Goal: Obtain resource: Download file/media

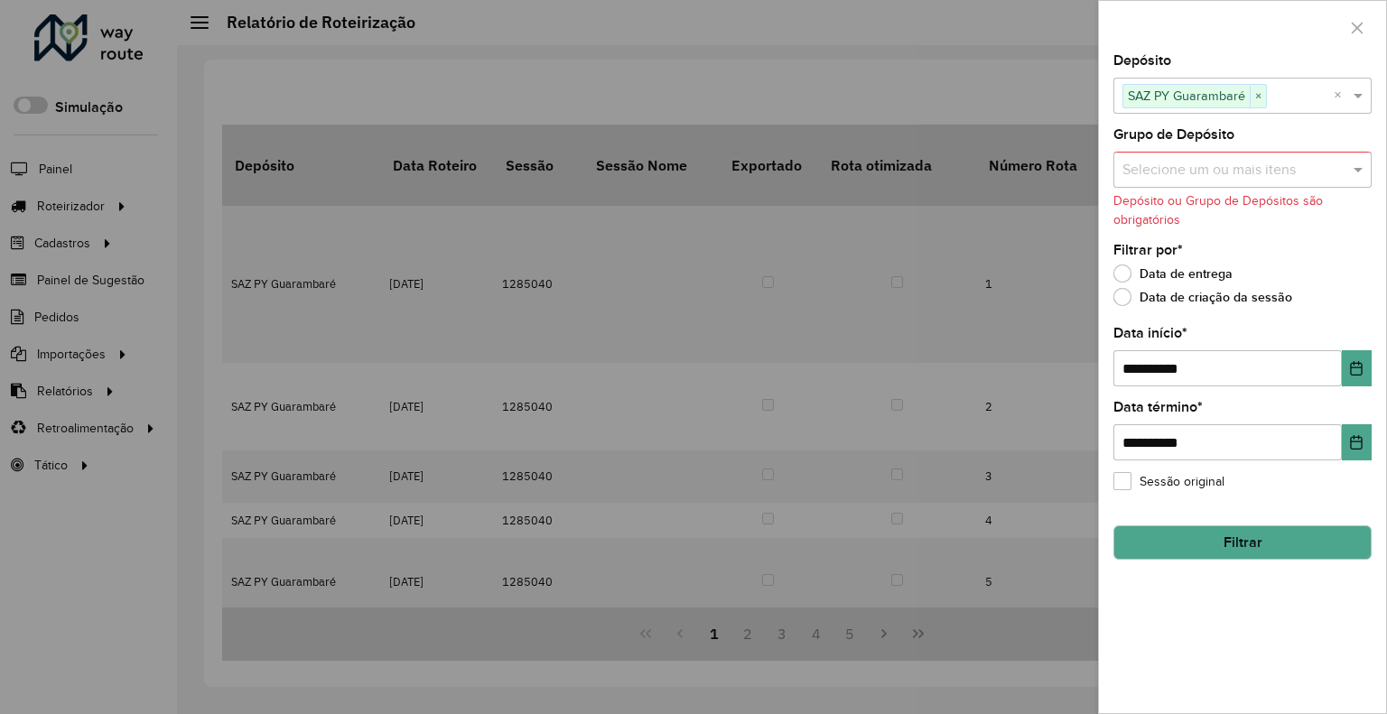
scroll to position [451, 0]
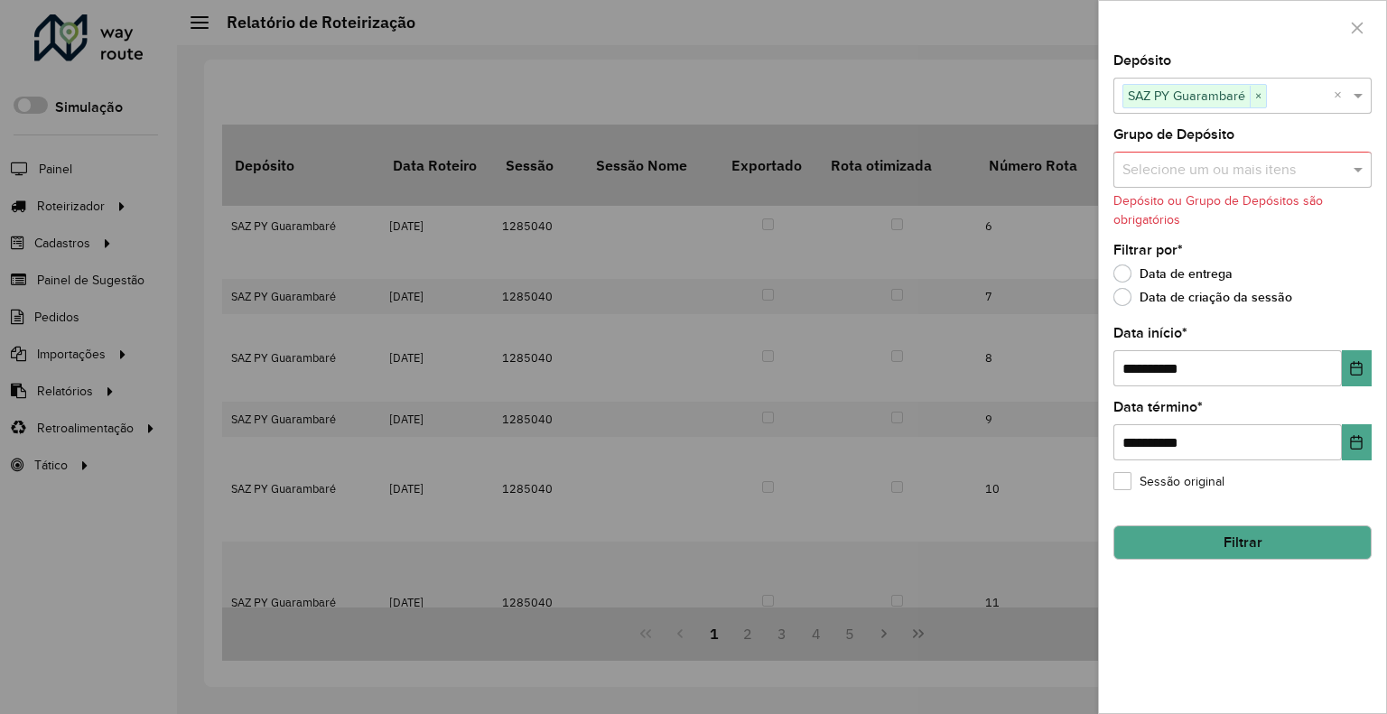
click at [1185, 533] on button "Filtrar" at bounding box center [1242, 543] width 258 height 34
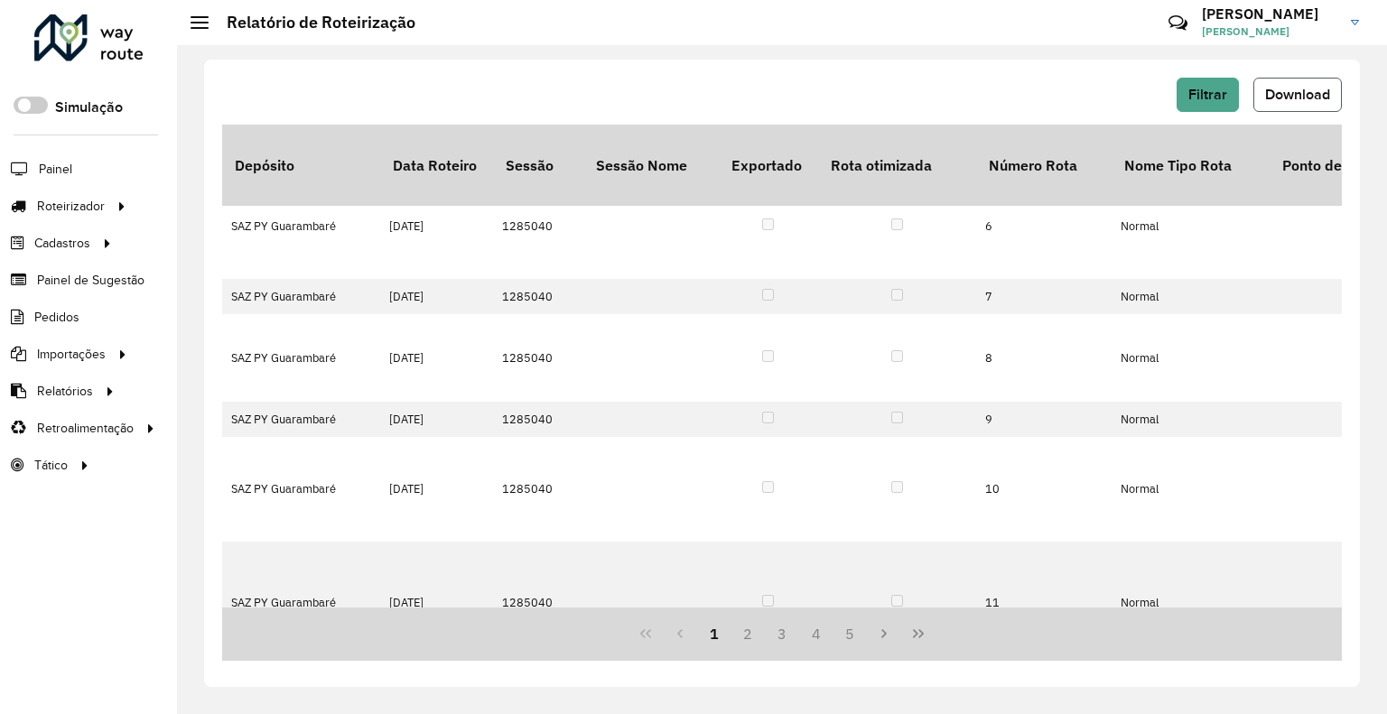
click at [1295, 87] on span "Download" at bounding box center [1297, 94] width 65 height 15
click at [1212, 106] on button "Filtrar" at bounding box center [1208, 95] width 62 height 34
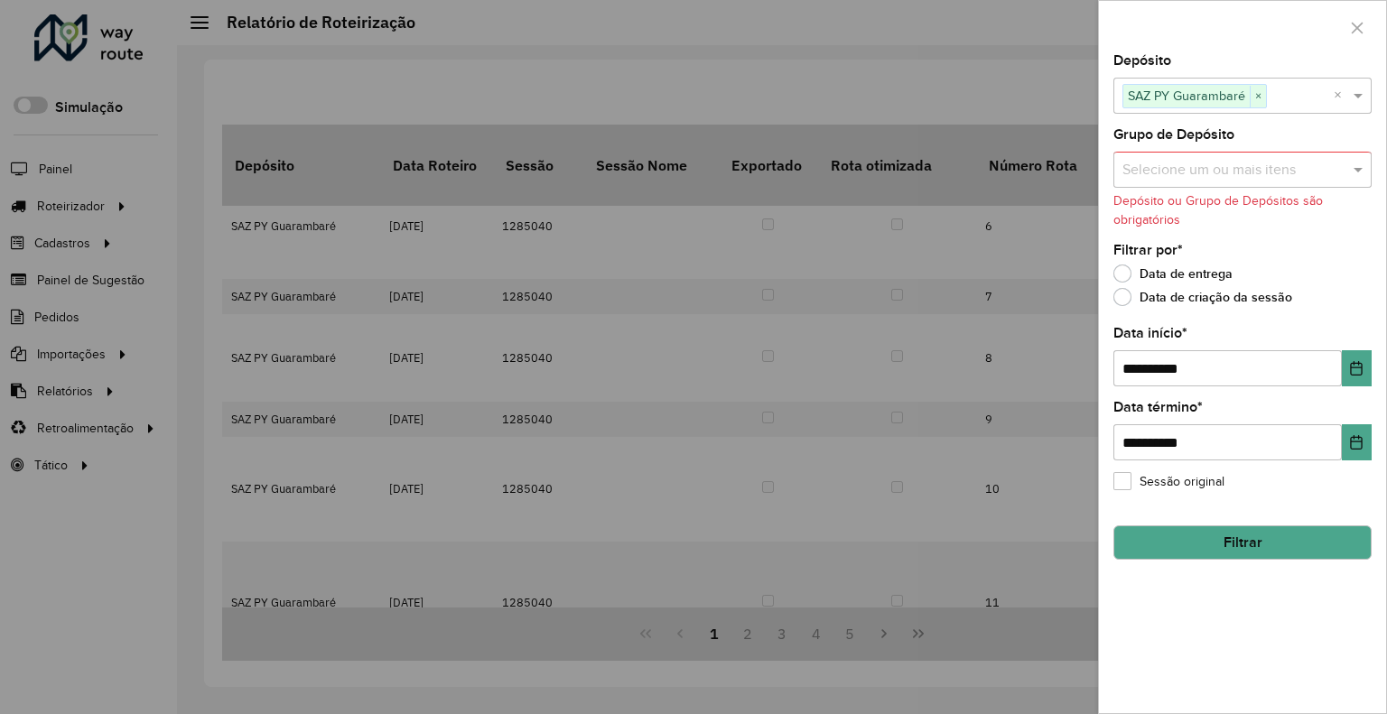
click at [411, 42] on div at bounding box center [693, 357] width 1387 height 714
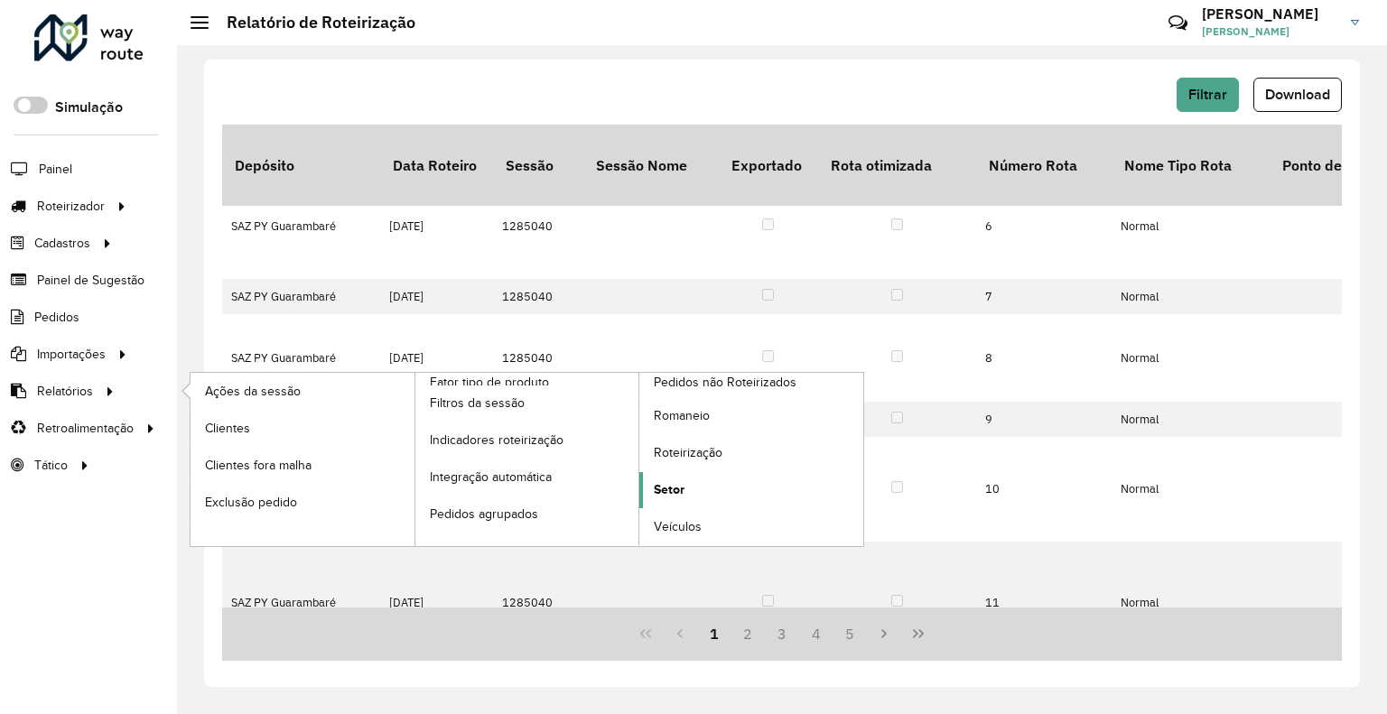
drag, startPoint x: 701, startPoint y: 487, endPoint x: 331, endPoint y: 697, distance: 425.0
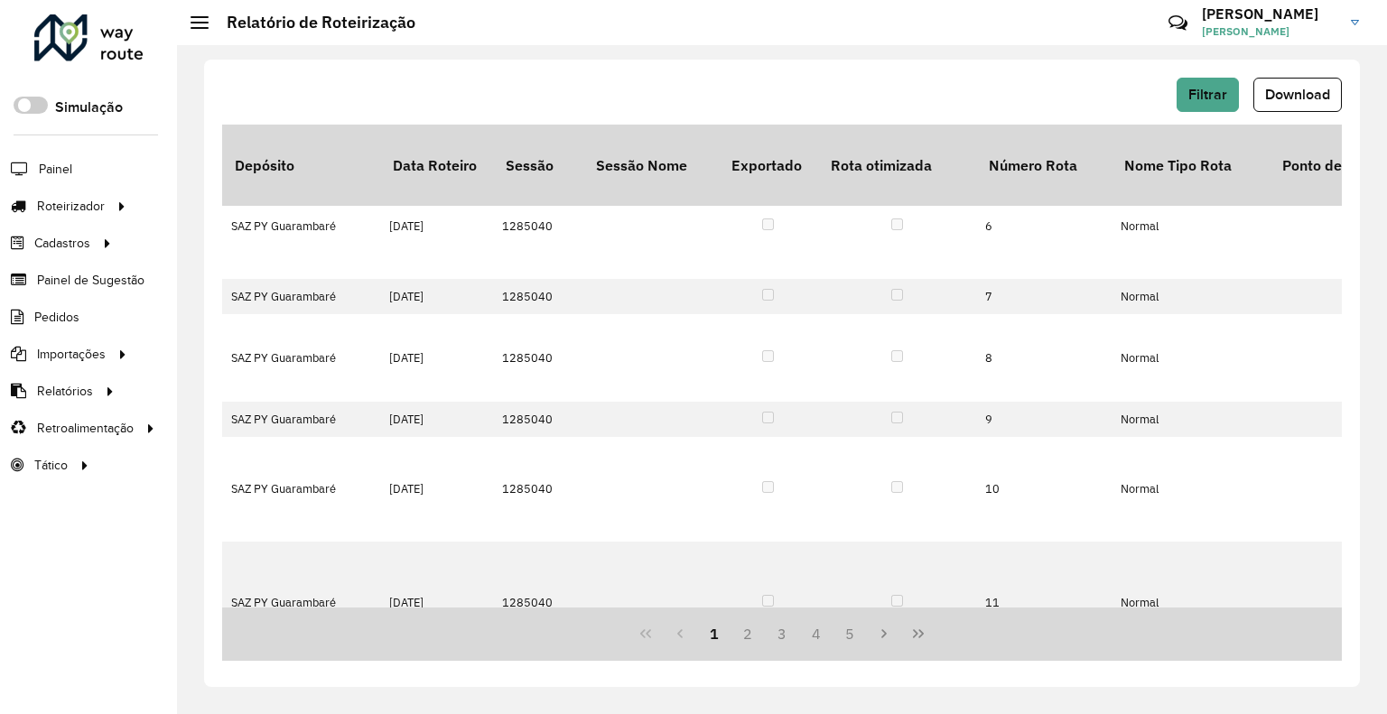
click at [0, 0] on link "Setor" at bounding box center [0, 0] width 0 height 0
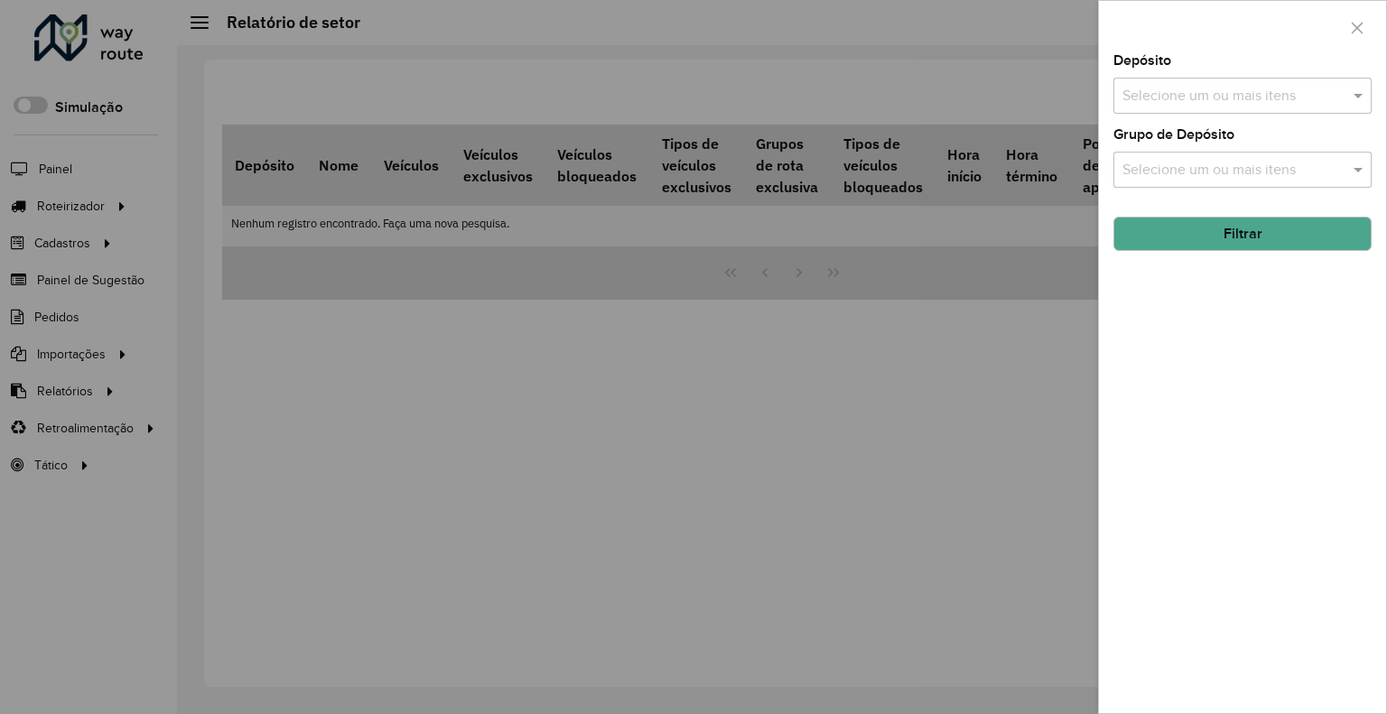
click at [612, 159] on div at bounding box center [693, 357] width 1387 height 714
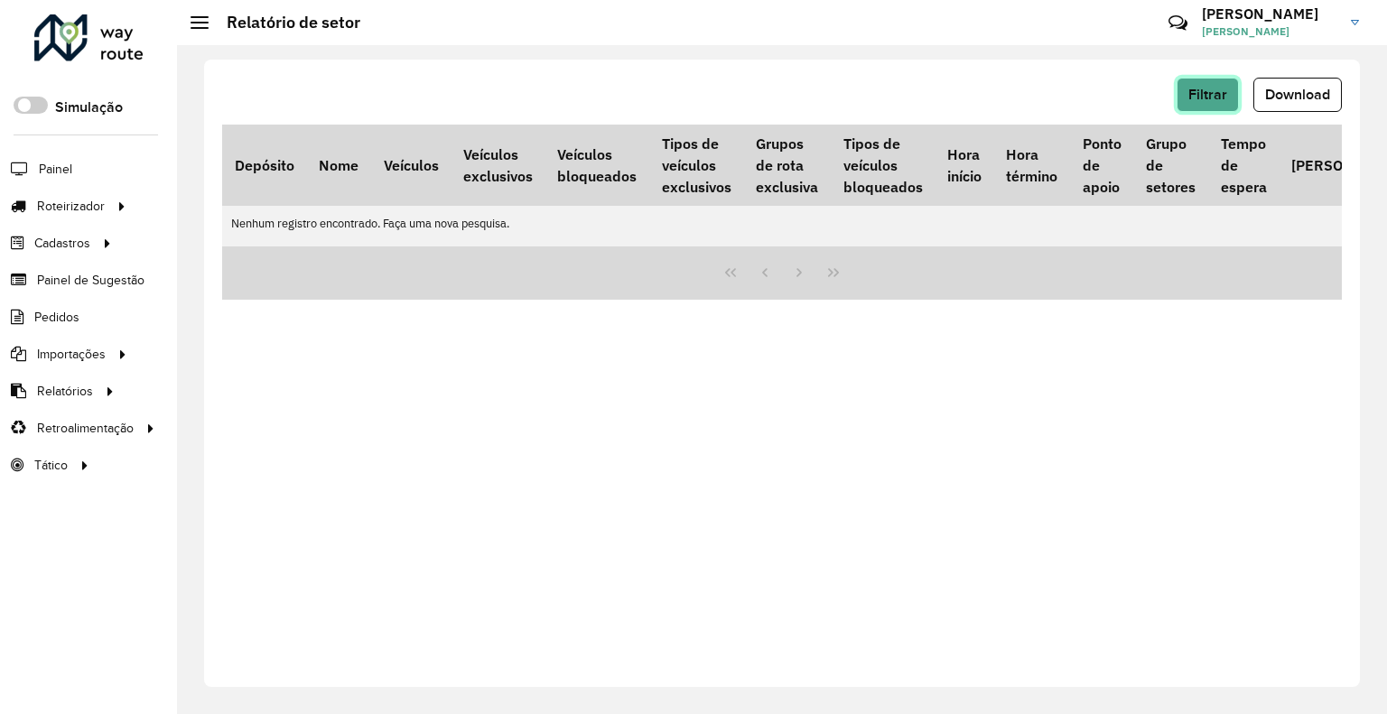
click at [1233, 90] on button "Filtrar" at bounding box center [1208, 95] width 62 height 34
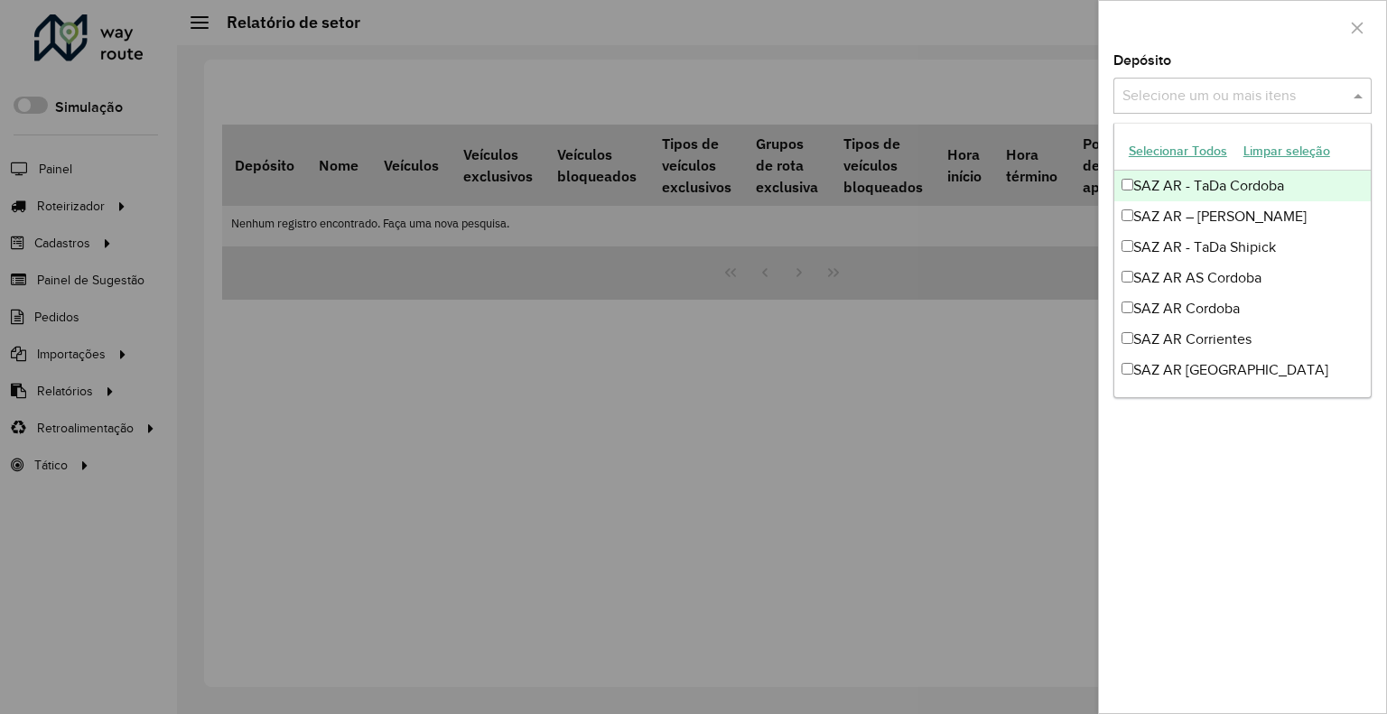
click at [1280, 101] on input "text" at bounding box center [1233, 97] width 231 height 22
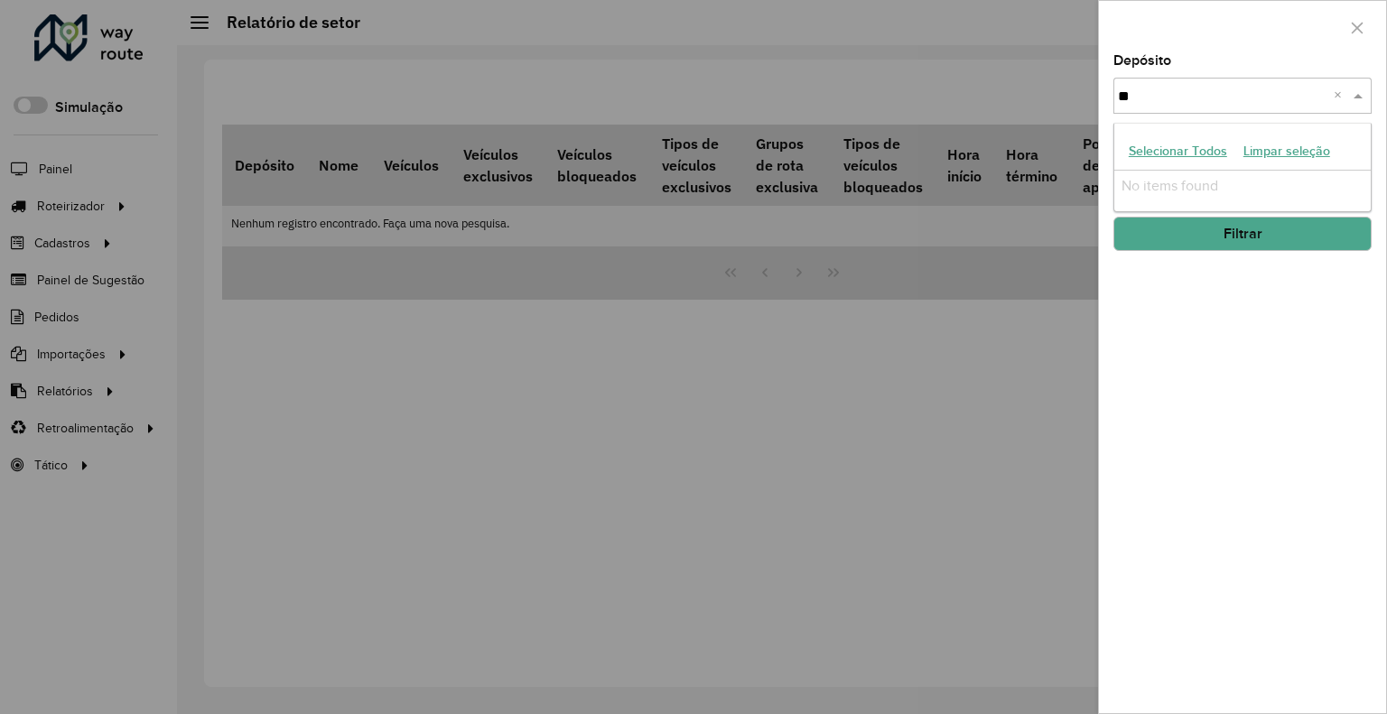
type input "*"
type input "*****"
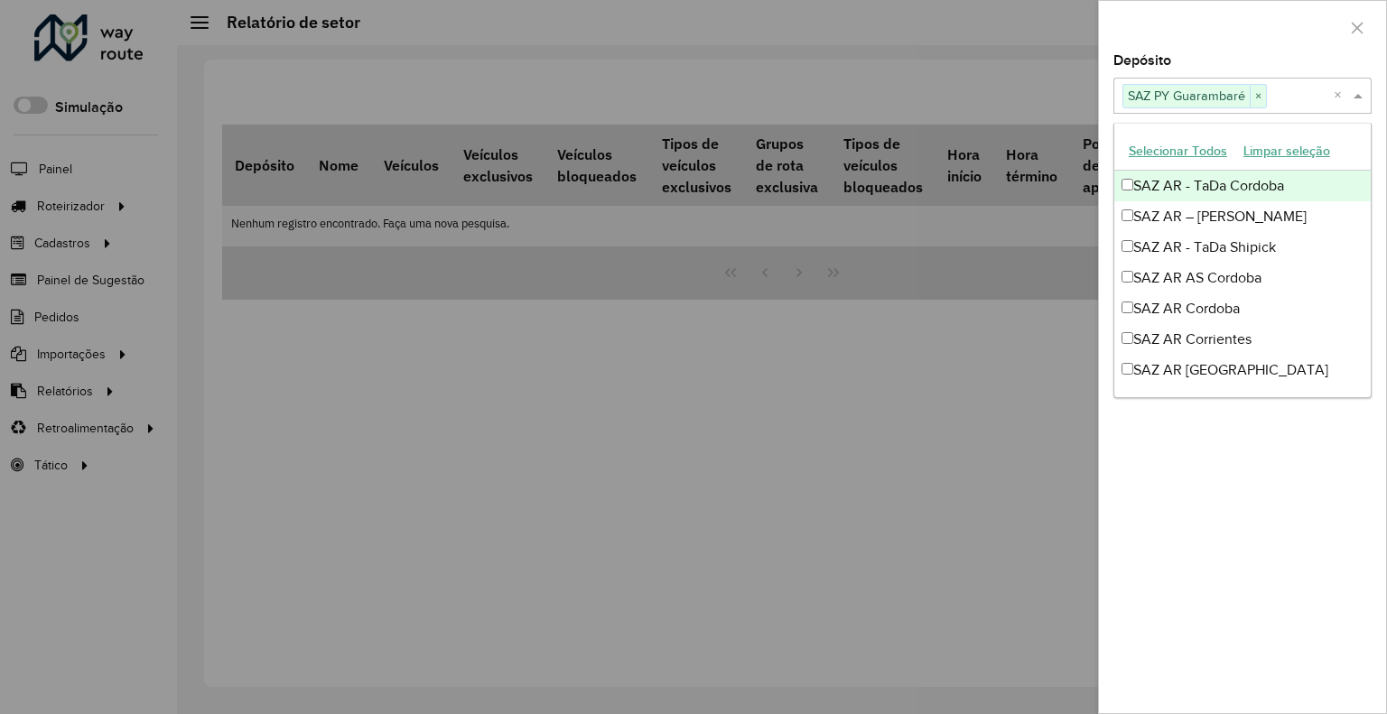
click at [1163, 14] on div at bounding box center [1242, 27] width 287 height 53
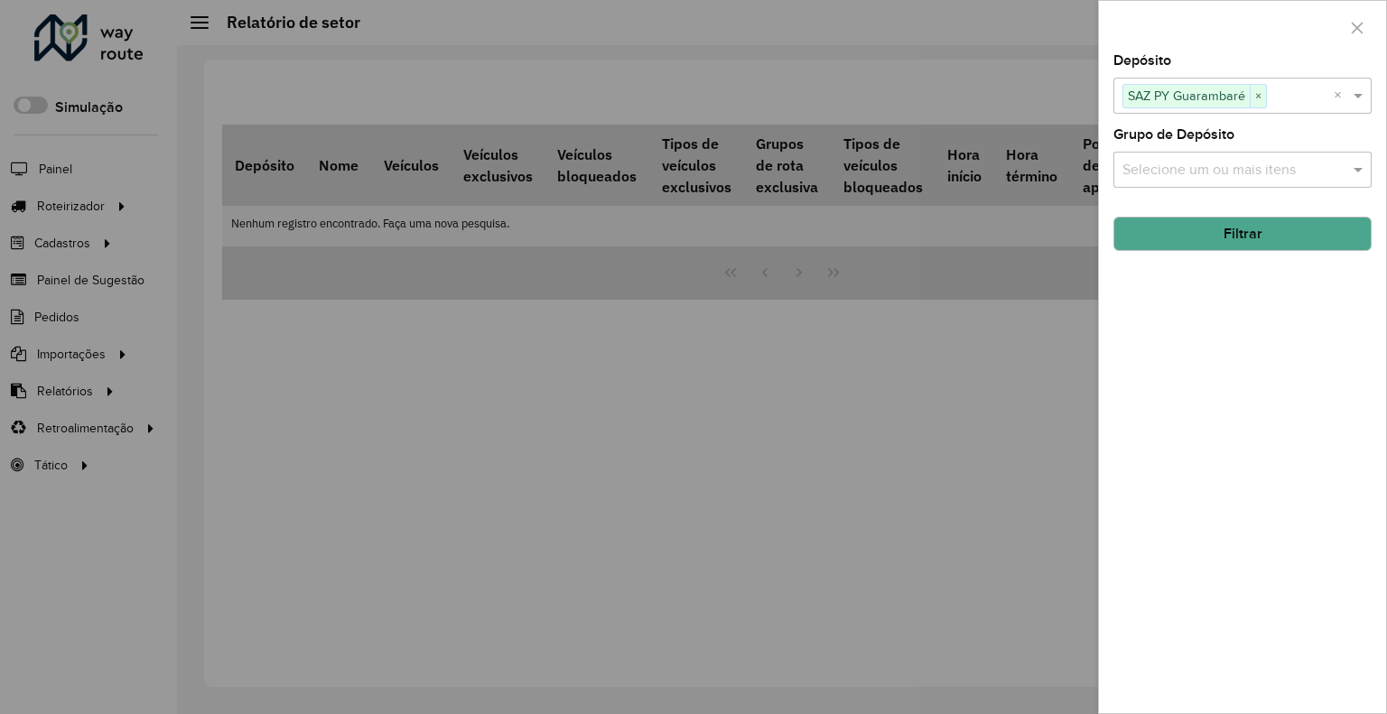
click at [1218, 241] on button "Filtrar" at bounding box center [1242, 234] width 258 height 34
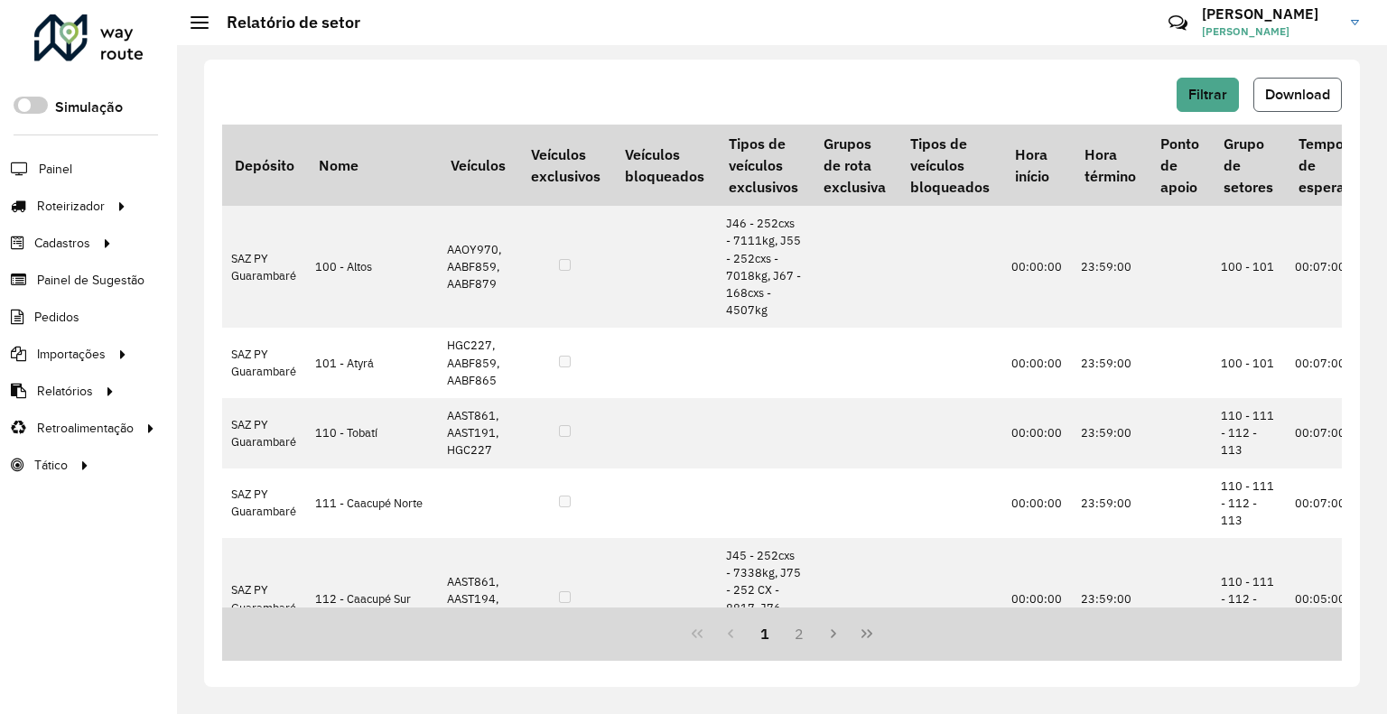
click at [1297, 105] on button "Download" at bounding box center [1297, 95] width 88 height 34
drag, startPoint x: 1033, startPoint y: 32, endPoint x: 1026, endPoint y: 89, distance: 58.2
click at [1033, 31] on hb-header "Relatório de setor Críticas? Dúvidas? Elogios? Sugestões? Entre em contato cono…" at bounding box center [782, 22] width 1210 height 45
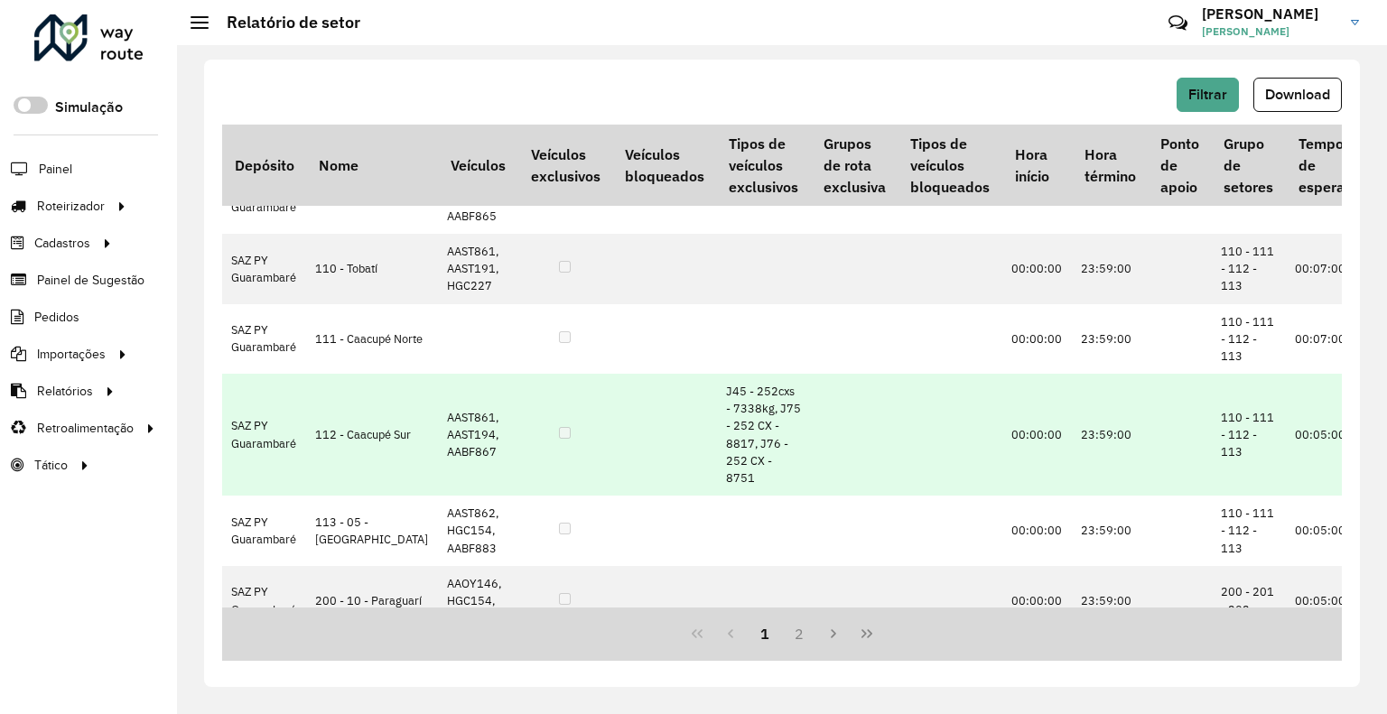
scroll to position [181, 0]
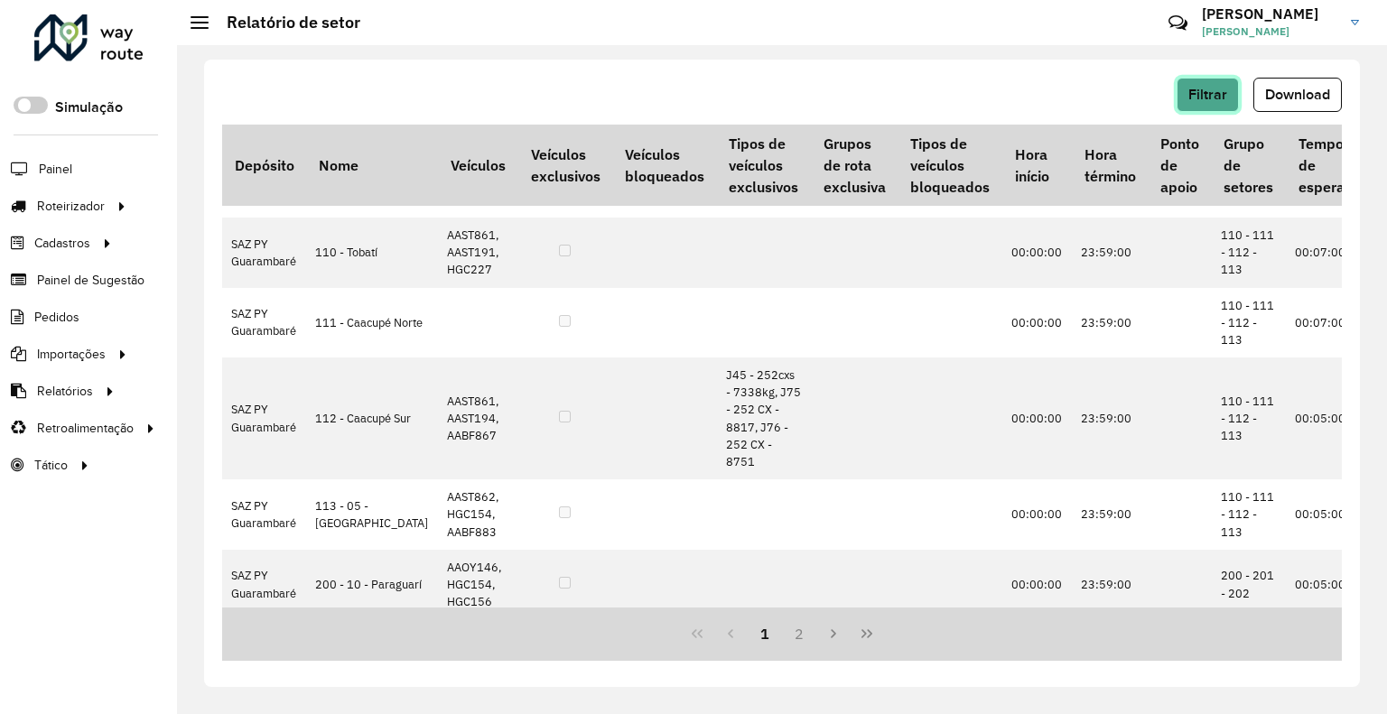
drag, startPoint x: 1196, startPoint y: 88, endPoint x: 1172, endPoint y: 100, distance: 27.1
click at [1172, 100] on div "Filtrar Download" at bounding box center [782, 95] width 1120 height 34
click at [1185, 72] on div "Filtrar Download Depósito Nome Veículos Veículos exclusivos Veículos bloqueados…" at bounding box center [782, 374] width 1156 height 628
click at [1189, 79] on button "Filtrar" at bounding box center [1208, 95] width 62 height 34
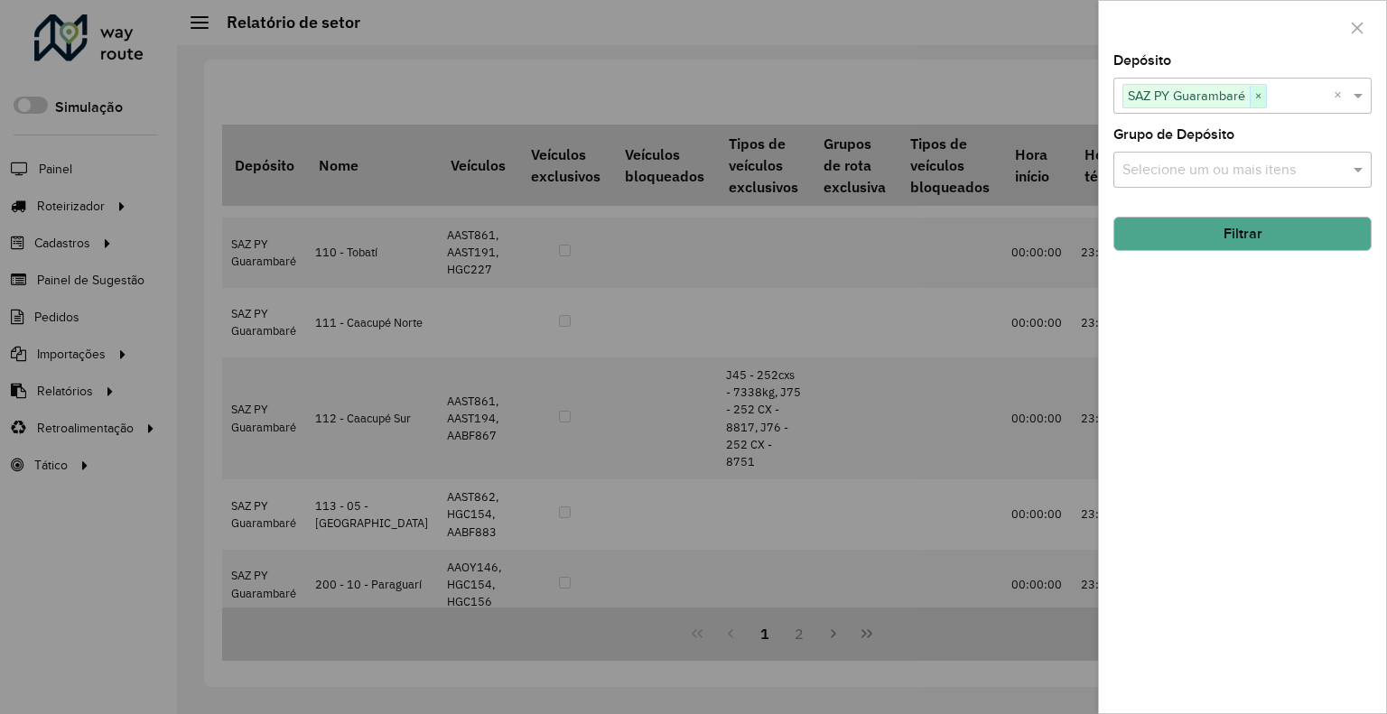
click at [1250, 97] on div "SAZ PY Guarambaré ×" at bounding box center [1194, 96] width 144 height 24
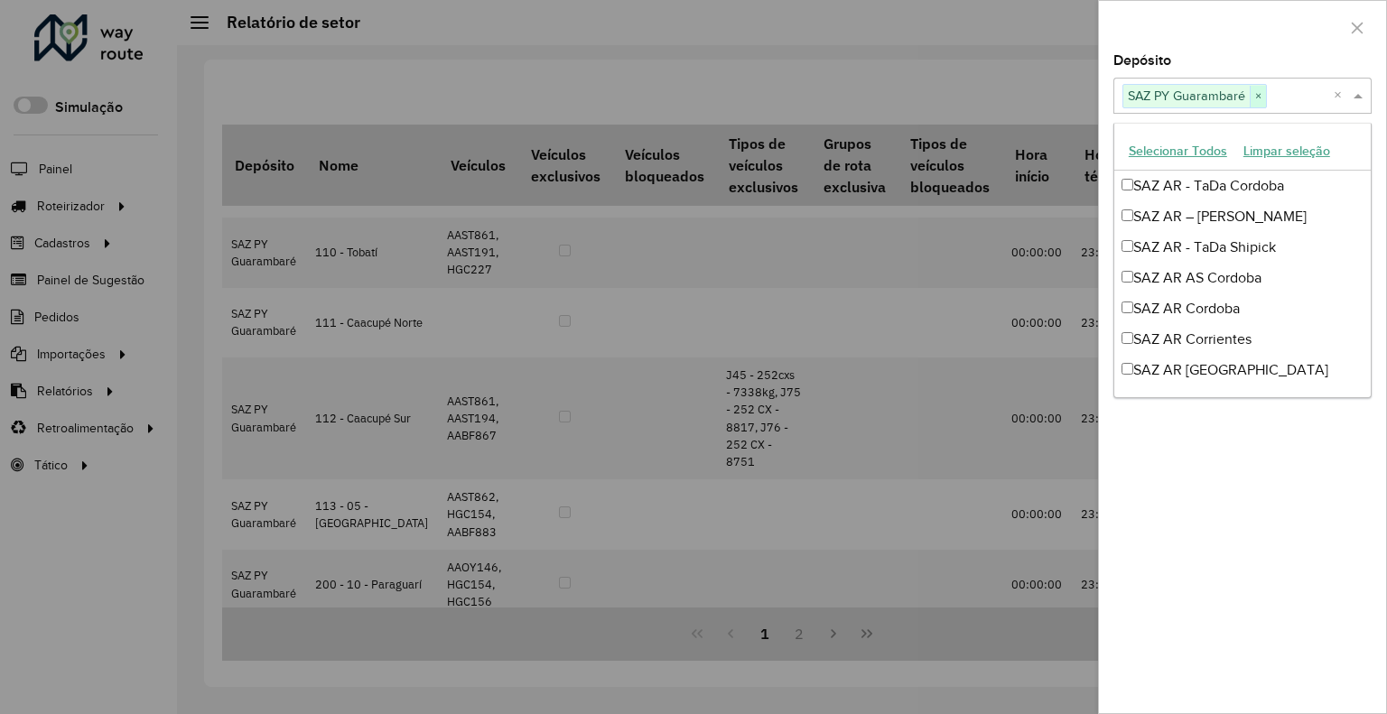
scroll to position [1472, 0]
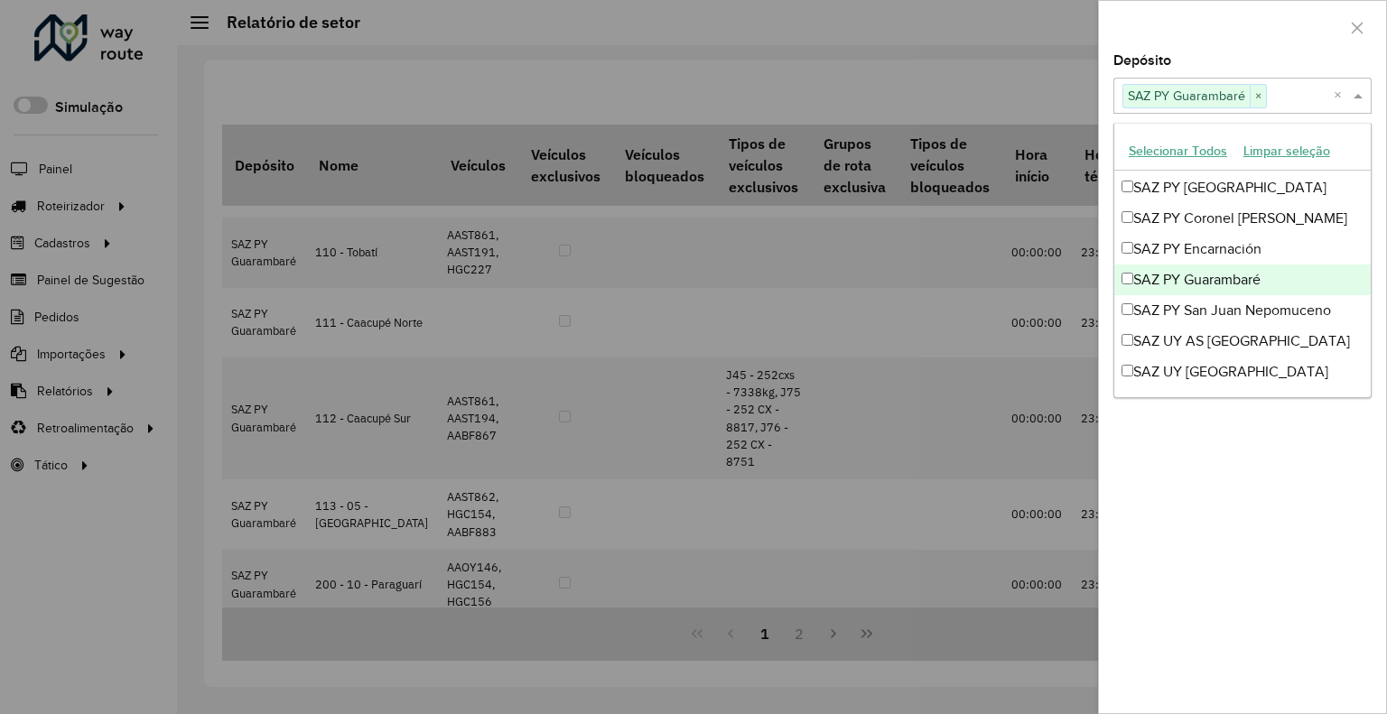
drag, startPoint x: 1257, startPoint y: 95, endPoint x: 1103, endPoint y: 240, distance: 212.1
click at [1258, 94] on span "×" at bounding box center [1258, 97] width 16 height 22
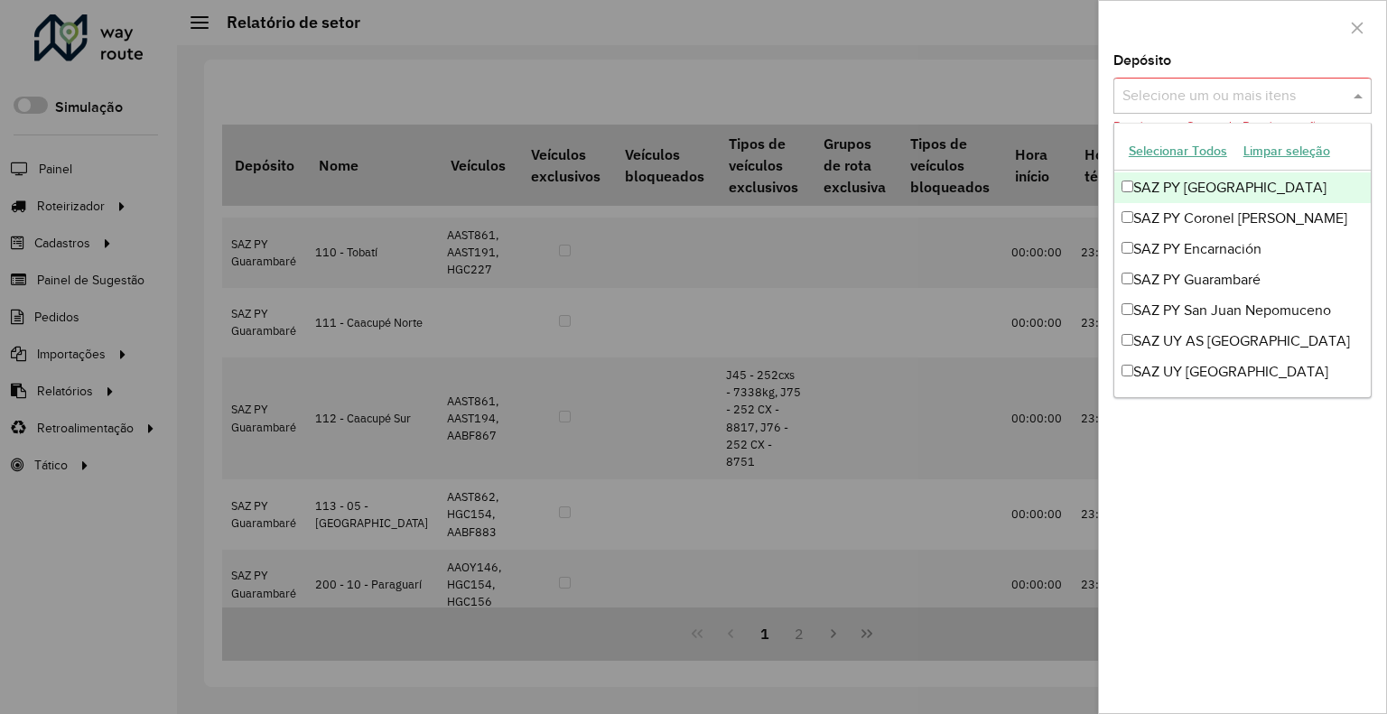
drag, startPoint x: 871, startPoint y: 97, endPoint x: 621, endPoint y: 208, distance: 273.7
click at [871, 97] on div at bounding box center [693, 357] width 1387 height 714
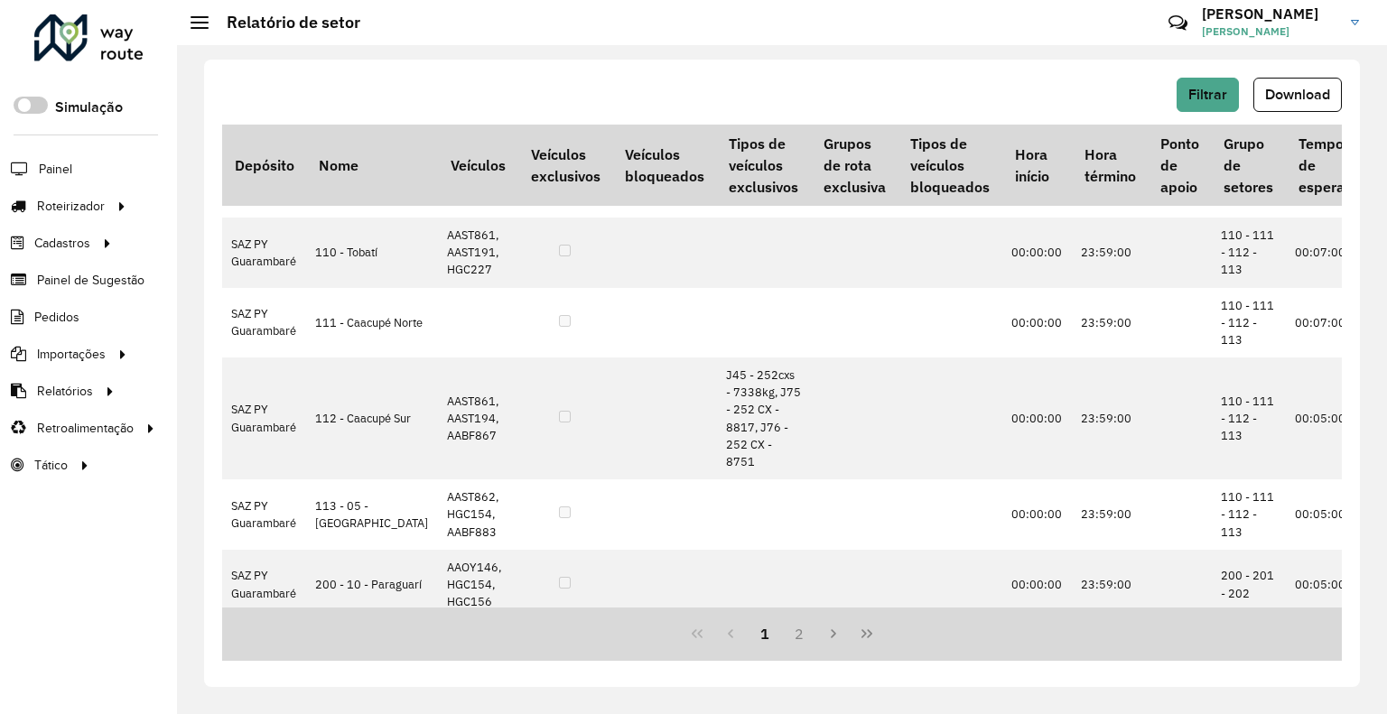
click at [1239, 108] on hb-button "Filtrar" at bounding box center [1212, 95] width 70 height 34
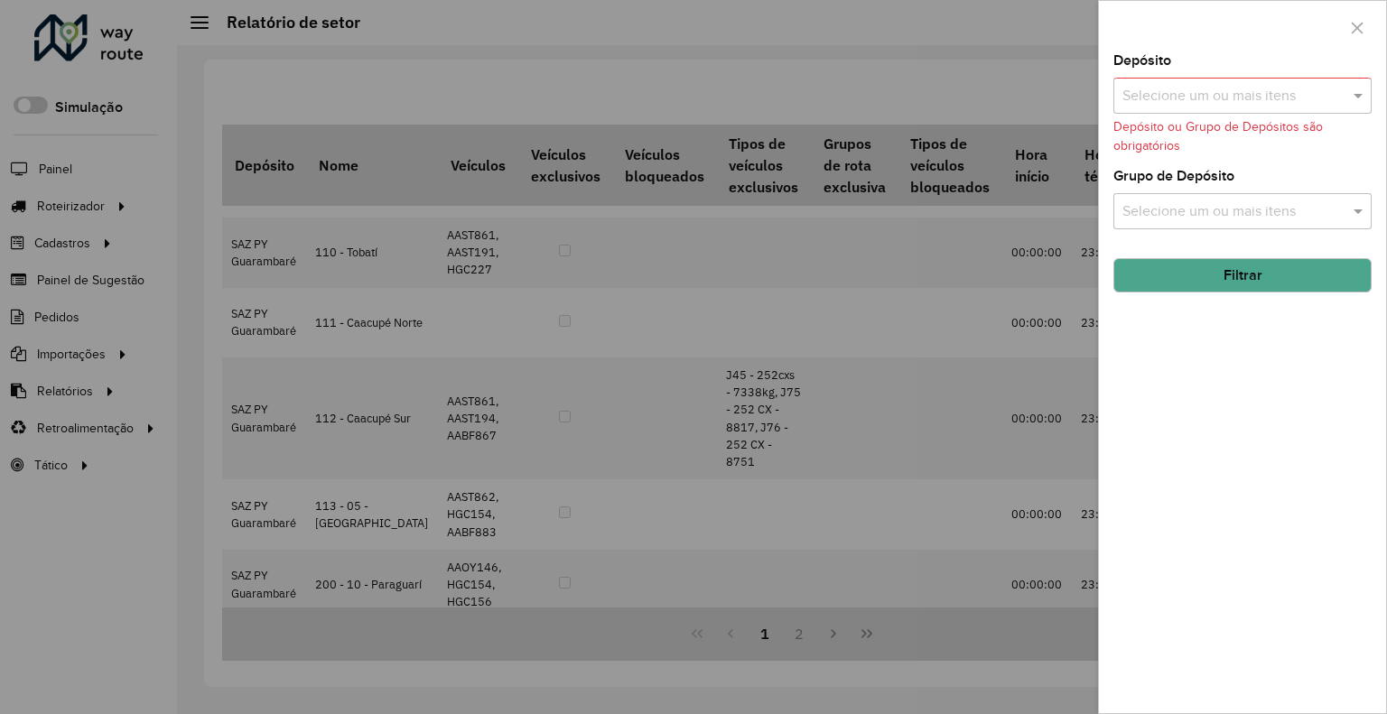
click at [1232, 90] on input "text" at bounding box center [1233, 97] width 231 height 22
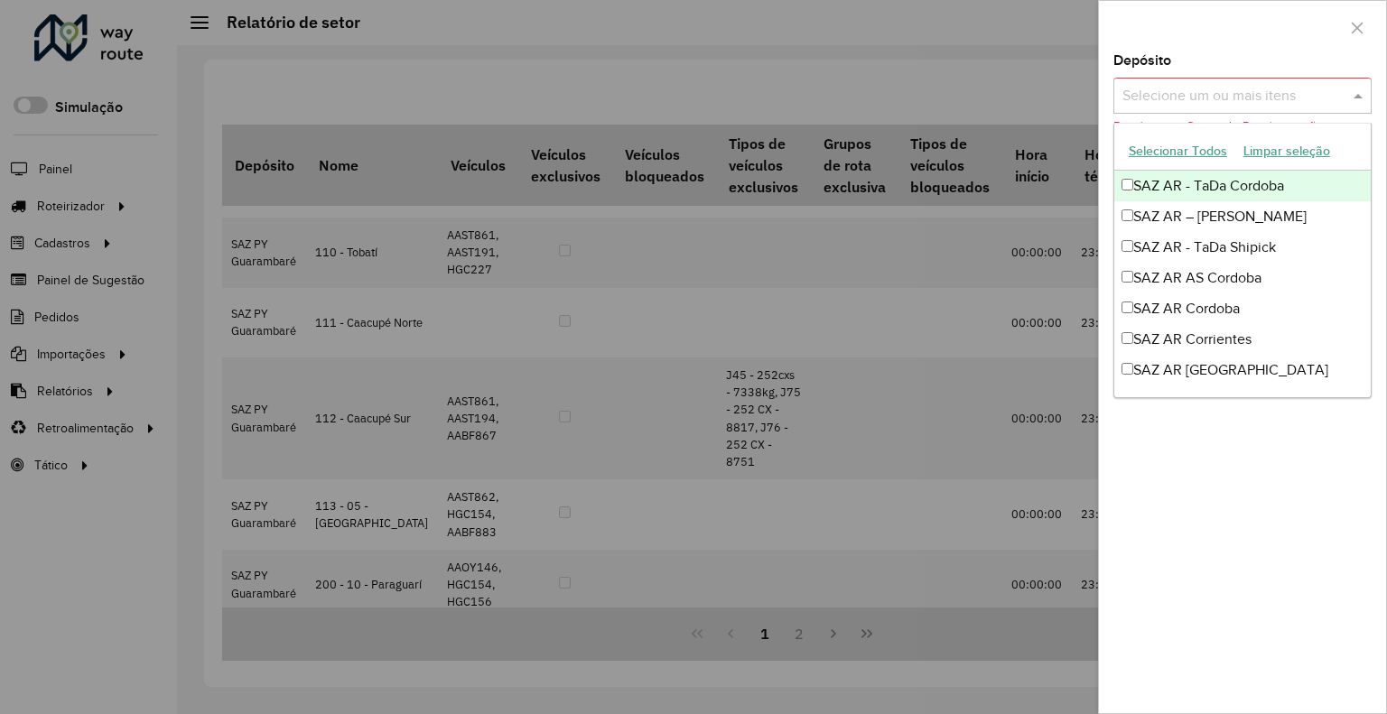
click at [1211, 105] on input "text" at bounding box center [1233, 97] width 231 height 22
type input "*"
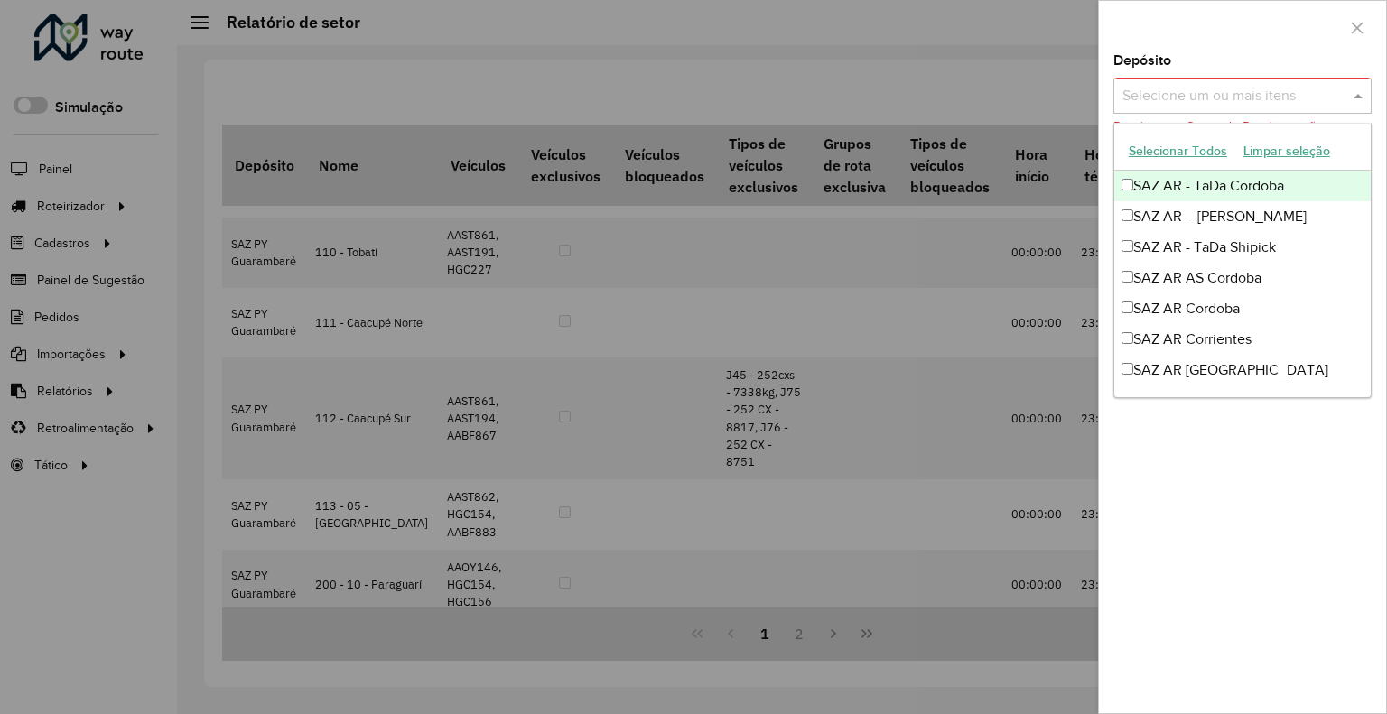
type input "*"
drag, startPoint x: 1196, startPoint y: 127, endPoint x: 1245, endPoint y: 46, distance: 94.8
click at [1244, 46] on div at bounding box center [1242, 27] width 287 height 53
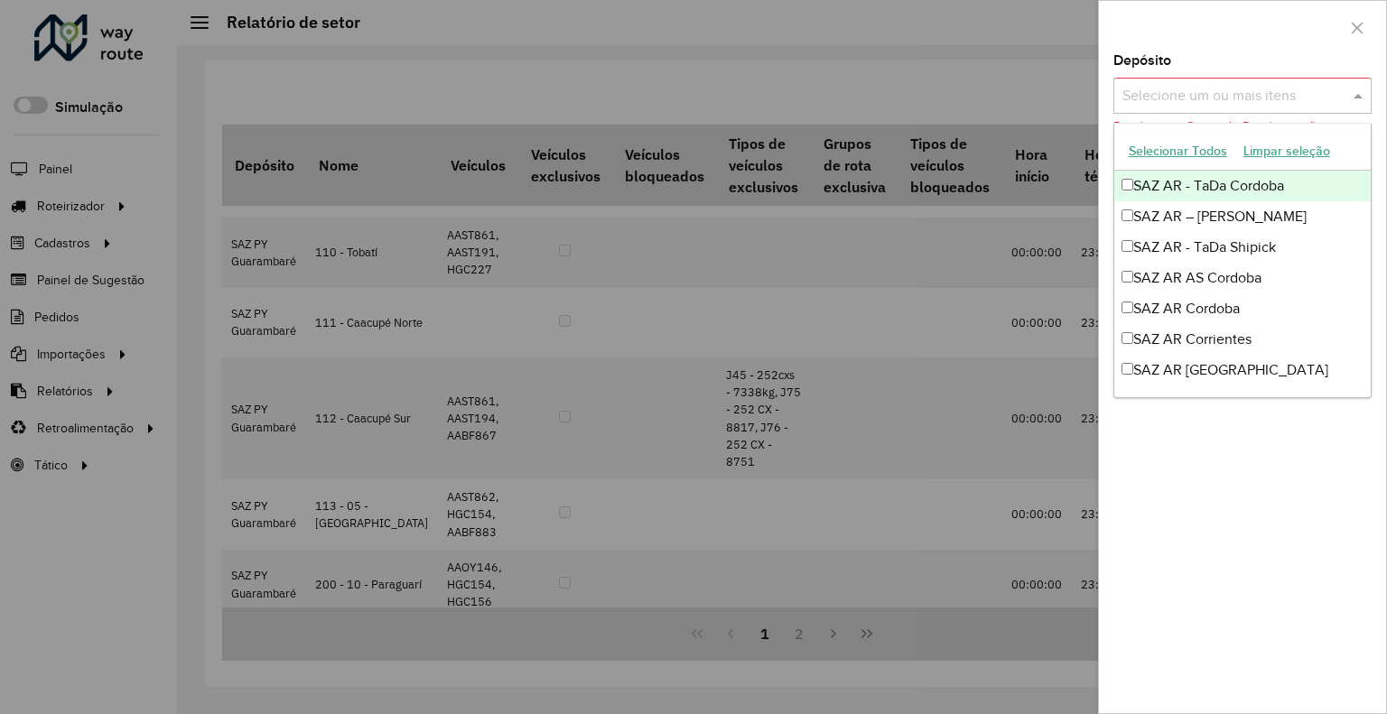
drag, startPoint x: 1243, startPoint y: 93, endPoint x: 1324, endPoint y: 318, distance: 239.1
click at [1246, 92] on input "text" at bounding box center [1233, 97] width 231 height 22
click at [1238, 100] on input "text" at bounding box center [1233, 97] width 231 height 22
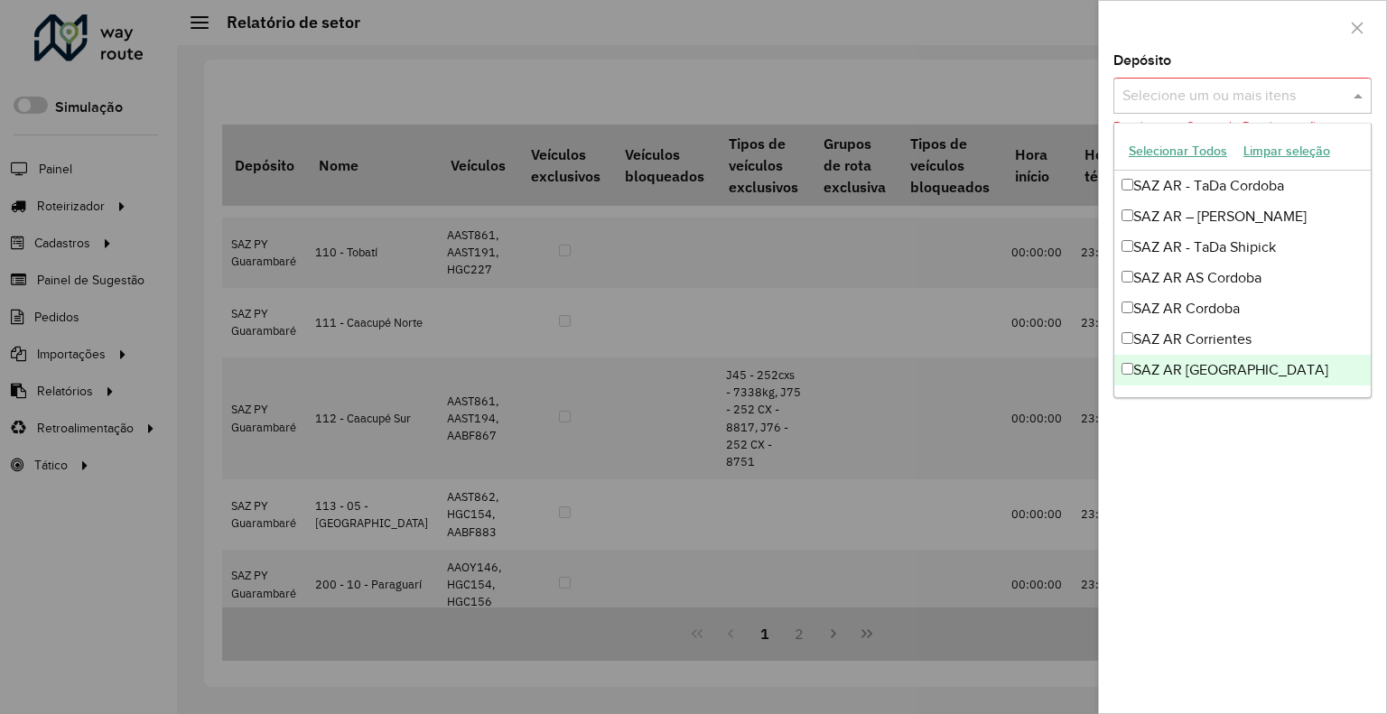
click at [1235, 544] on div "Depósito Selecione um ou mais itens Depósito ou Grupo de Depósitos são obrigató…" at bounding box center [1242, 383] width 287 height 659
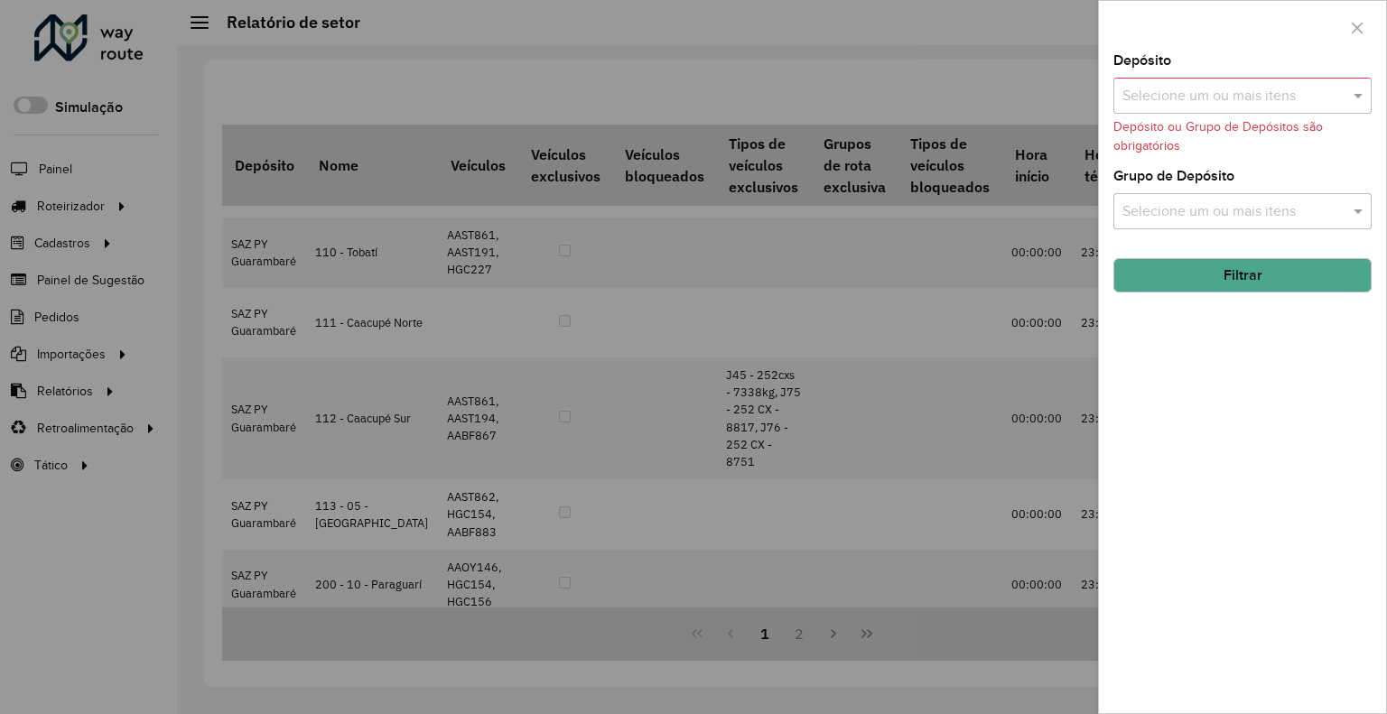
drag, startPoint x: 1257, startPoint y: 74, endPoint x: 1246, endPoint y: 92, distance: 21.1
click at [1256, 78] on div "Depósito Selecione um ou mais itens Depósito ou Grupo de Depósitos são obrigató…" at bounding box center [1242, 104] width 258 height 101
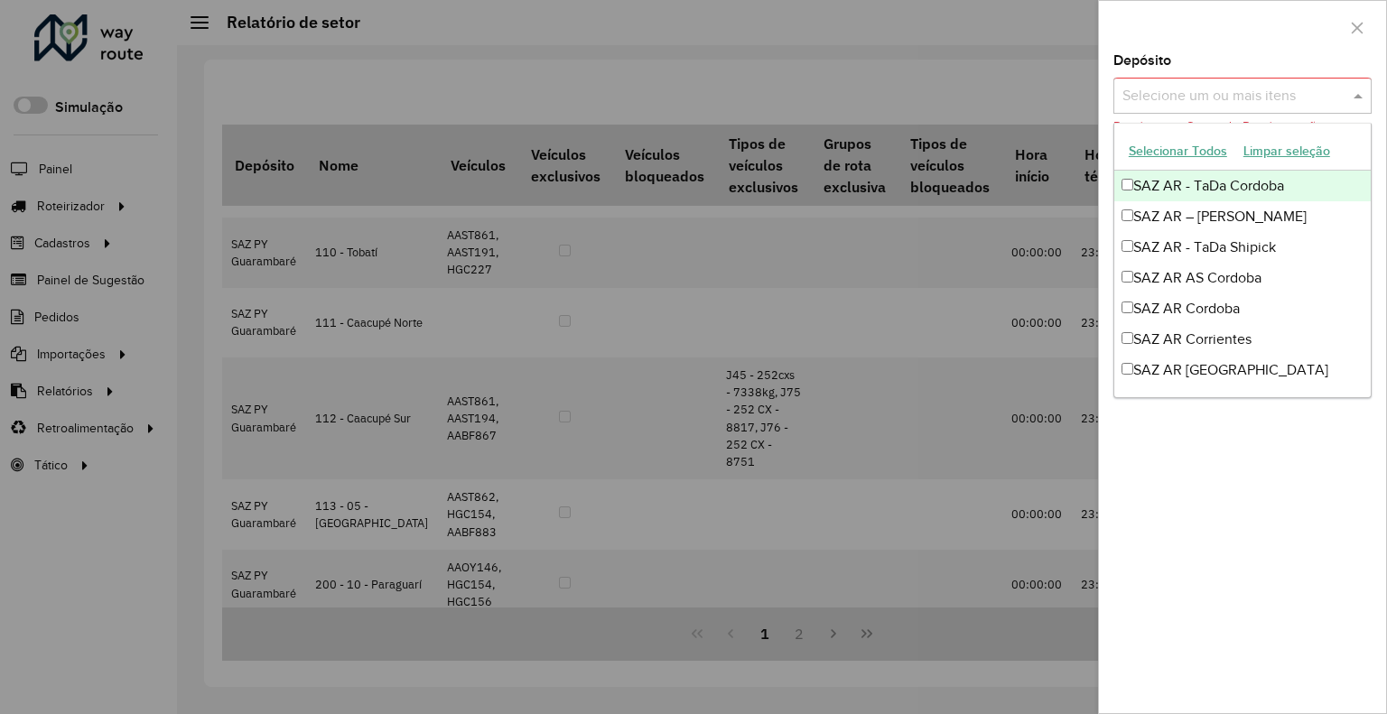
click at [1246, 93] on input "text" at bounding box center [1233, 97] width 231 height 22
click at [1206, 111] on div "Selecione um ou mais itens" at bounding box center [1242, 96] width 258 height 36
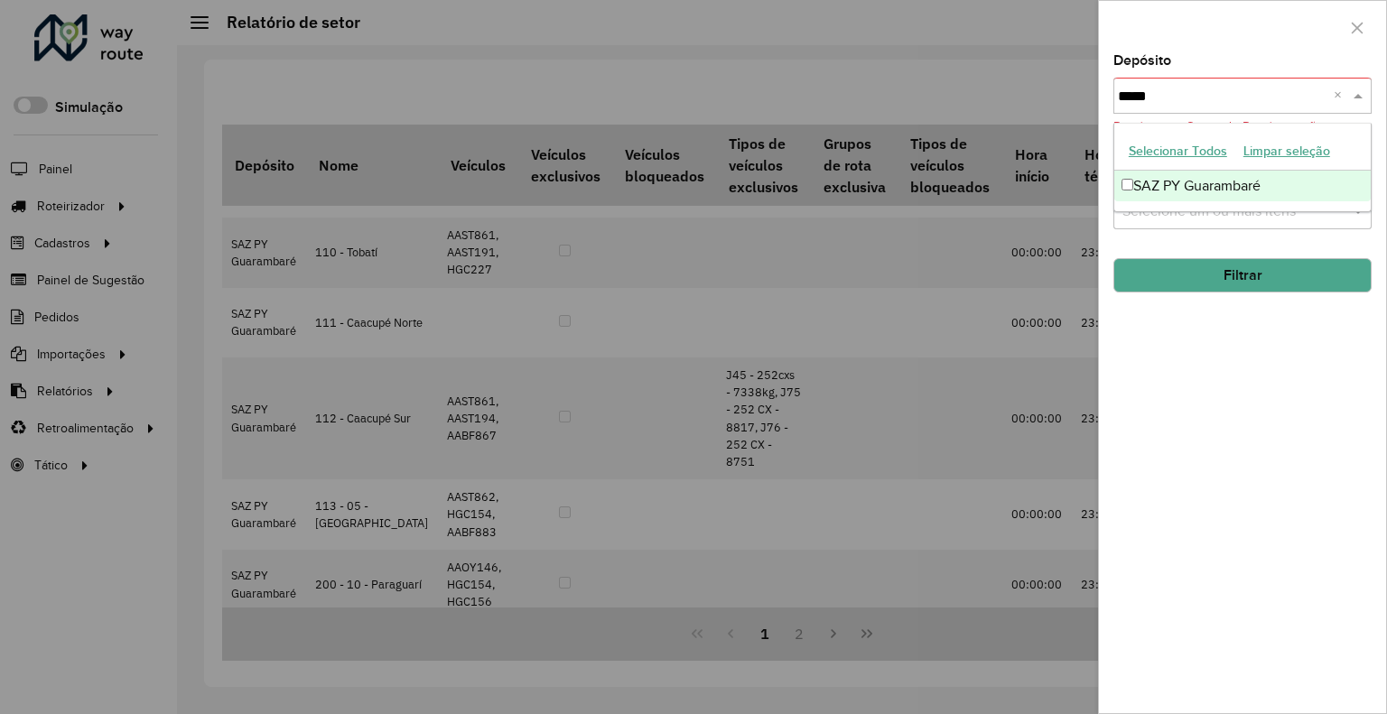
type input "******"
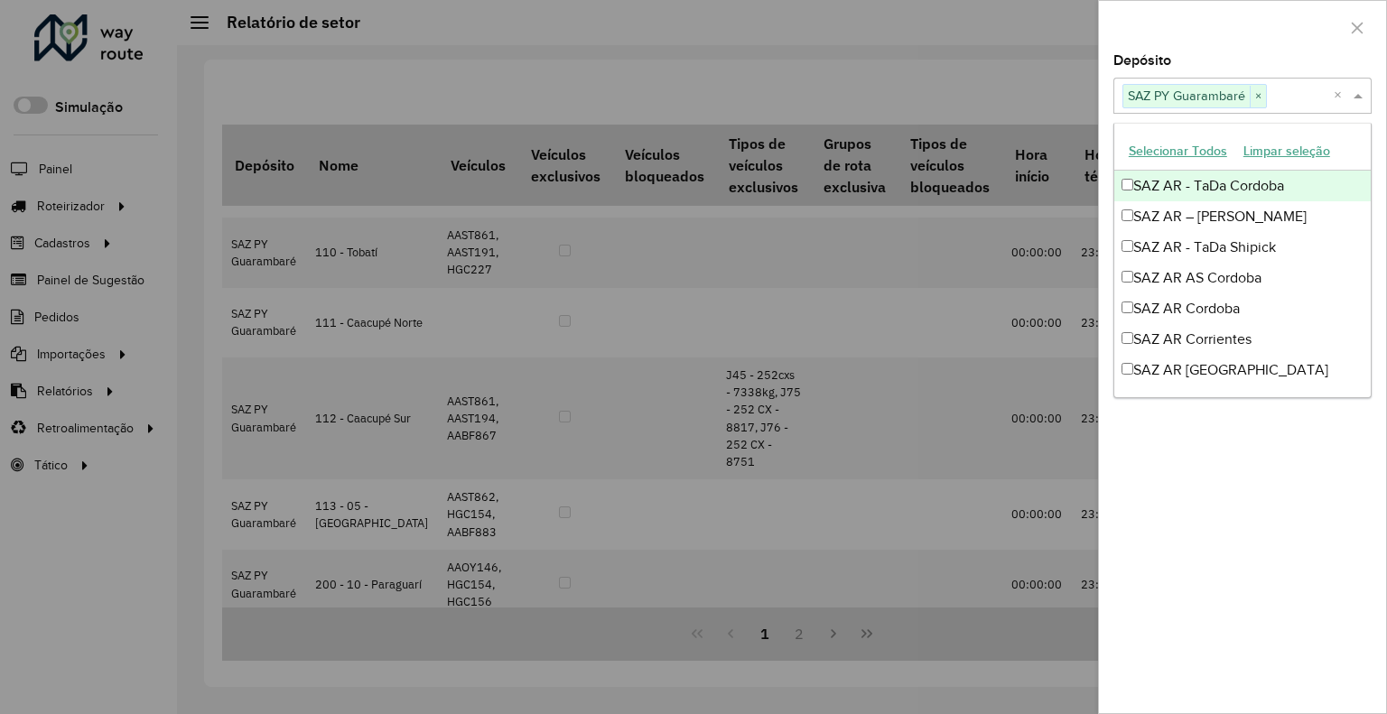
click at [1217, 40] on div at bounding box center [1242, 27] width 287 height 53
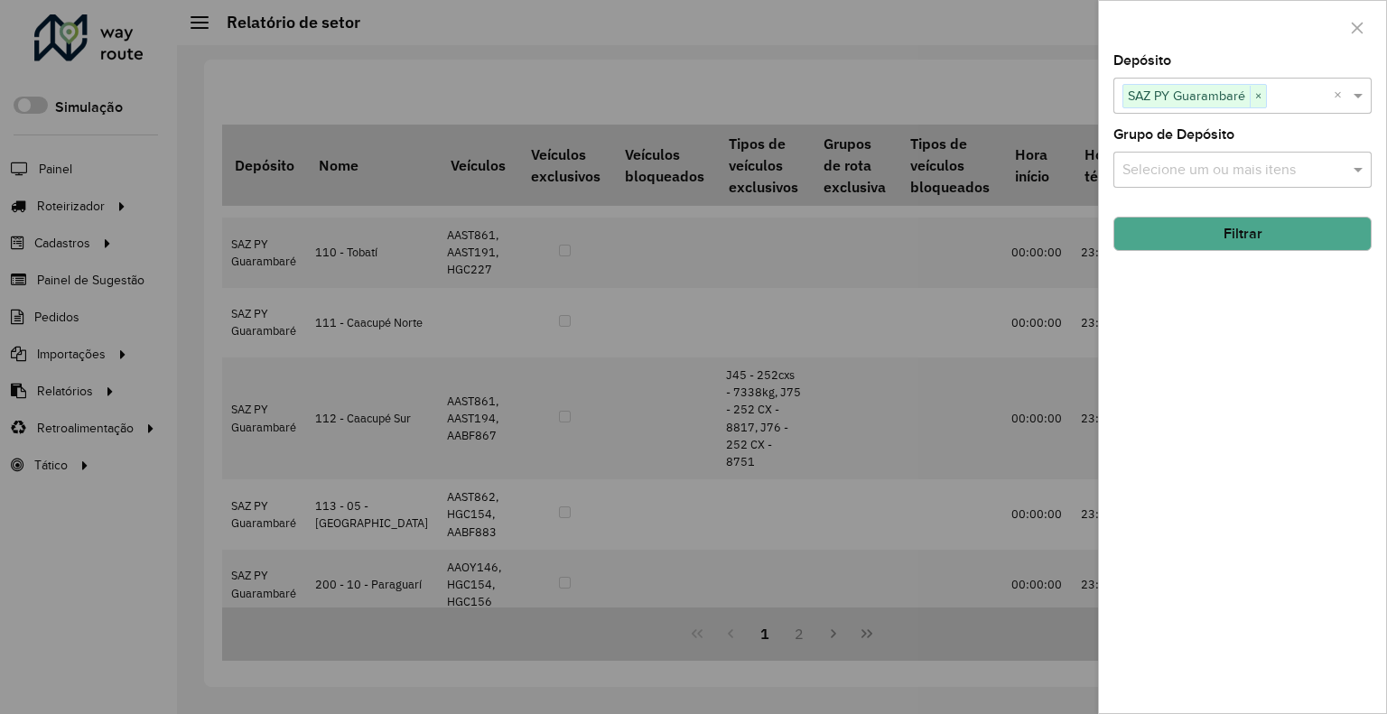
click at [1235, 217] on button "Filtrar" at bounding box center [1242, 234] width 258 height 34
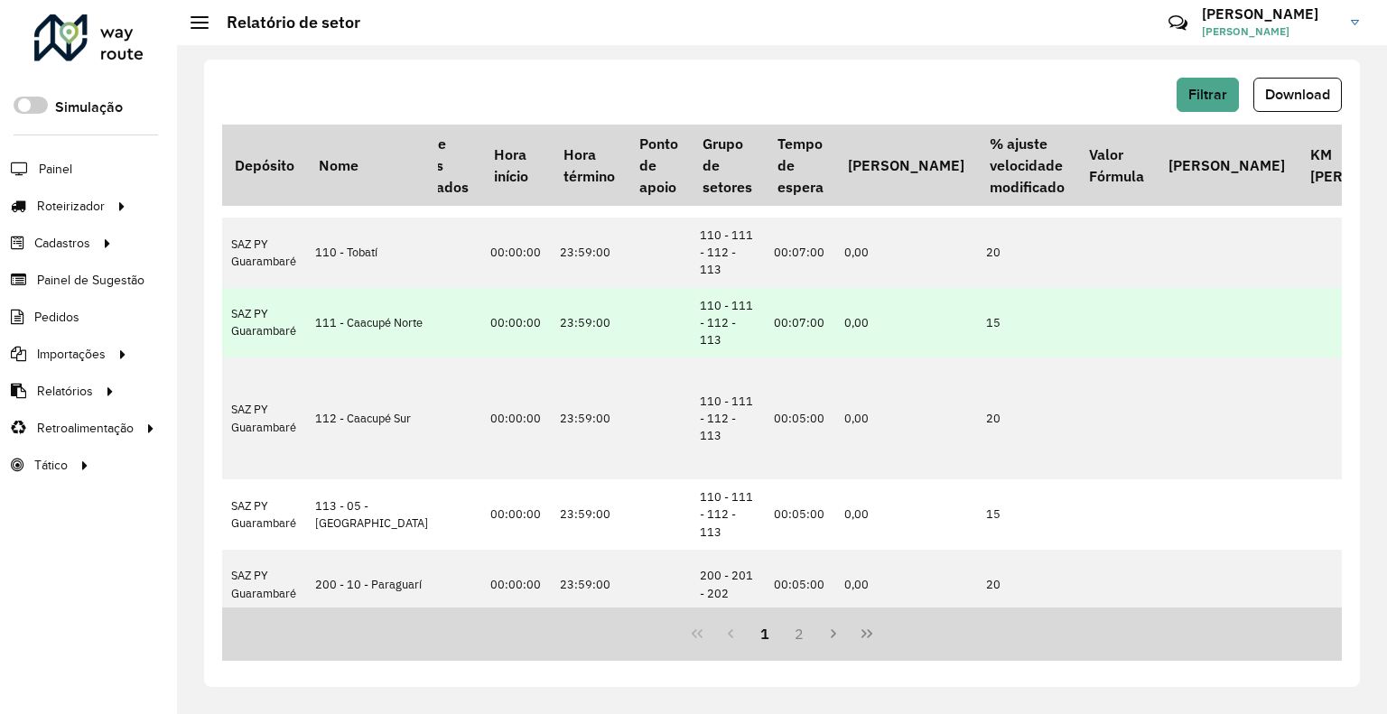
scroll to position [181, 299]
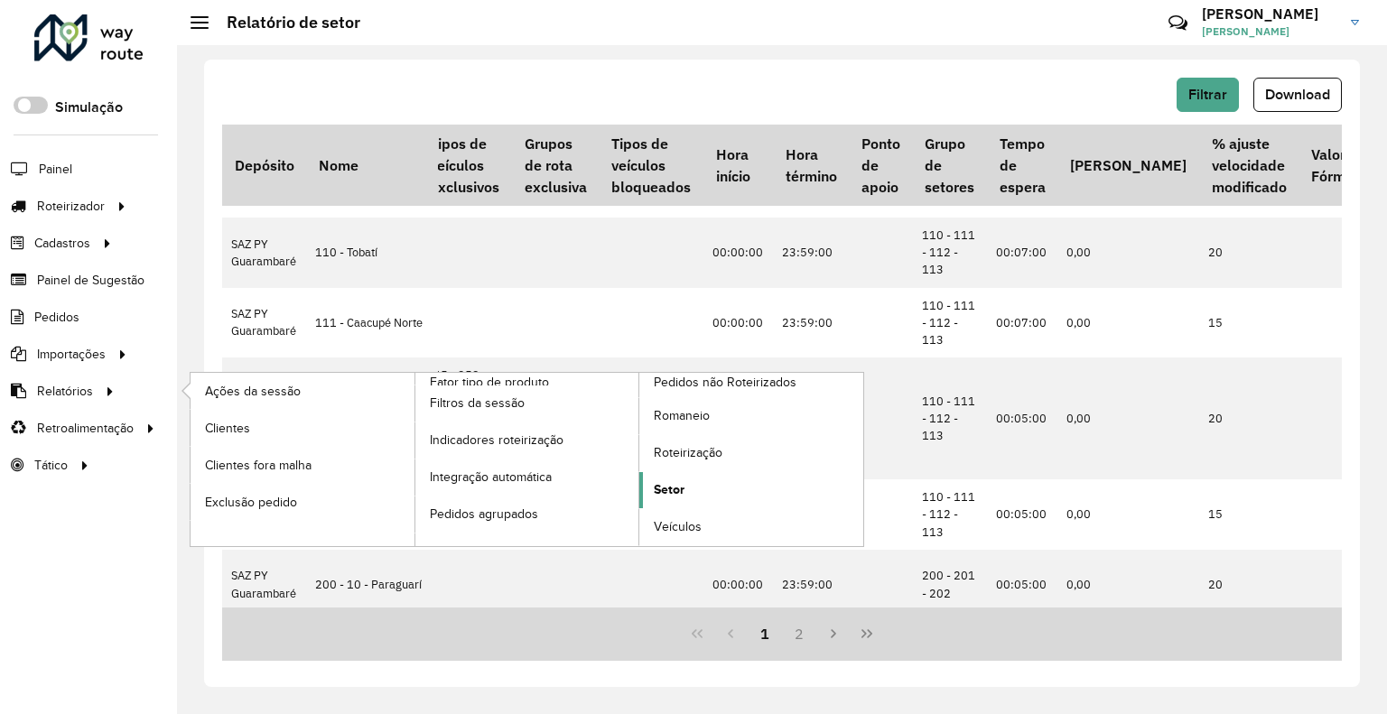
click at [726, 496] on link "Setor" at bounding box center [751, 490] width 224 height 36
click at [684, 491] on link "Setor" at bounding box center [751, 490] width 224 height 36
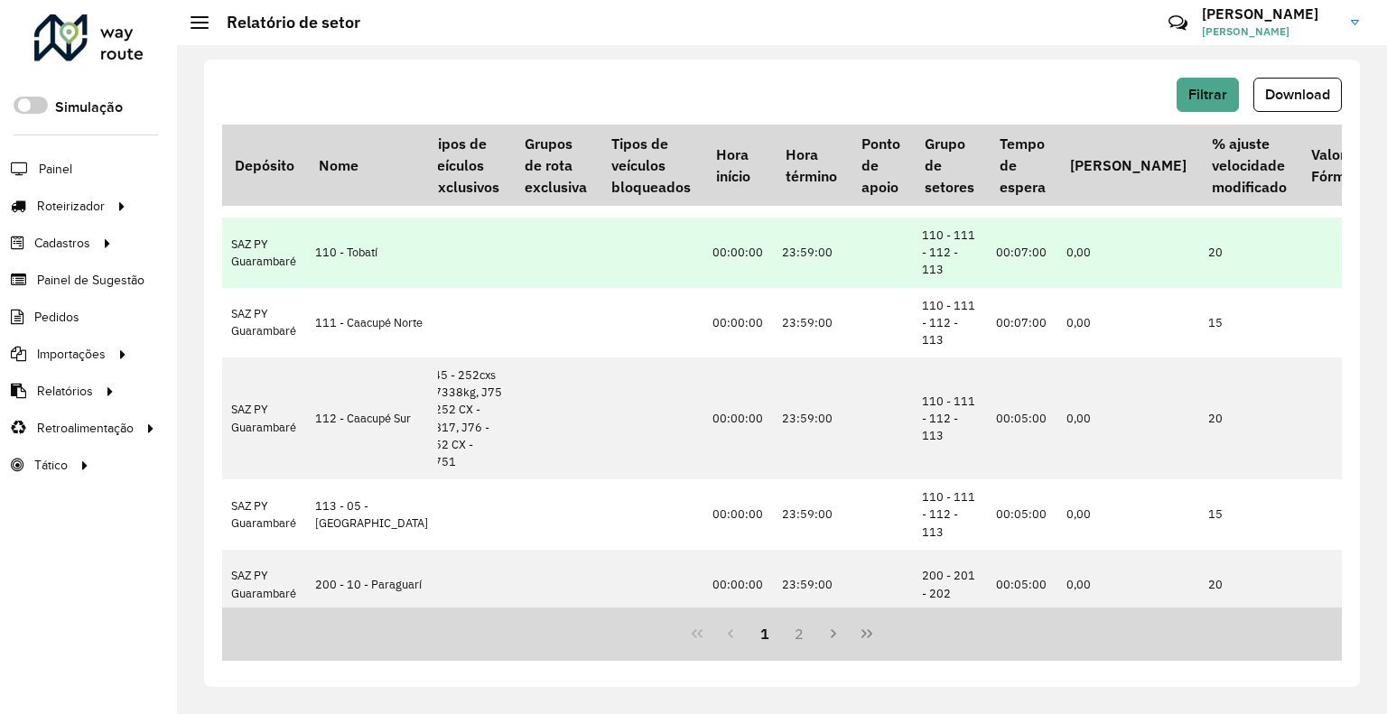
drag, startPoint x: 975, startPoint y: 59, endPoint x: 884, endPoint y: 284, distance: 243.5
click at [976, 60] on hb-relatorio-container "Filtrar Download Depósito Nome Veículos Veículos exclusivos Veículos bloqueados…" at bounding box center [782, 374] width 1156 height 628
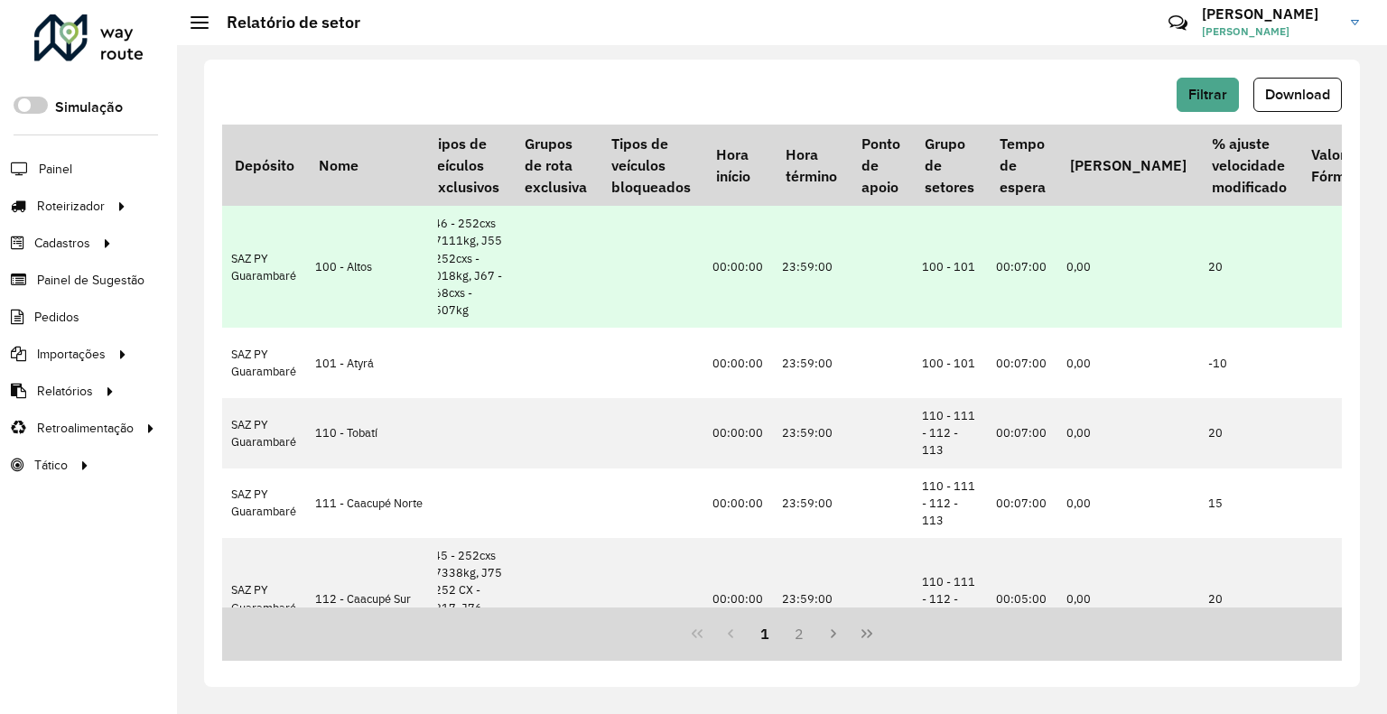
scroll to position [0, 0]
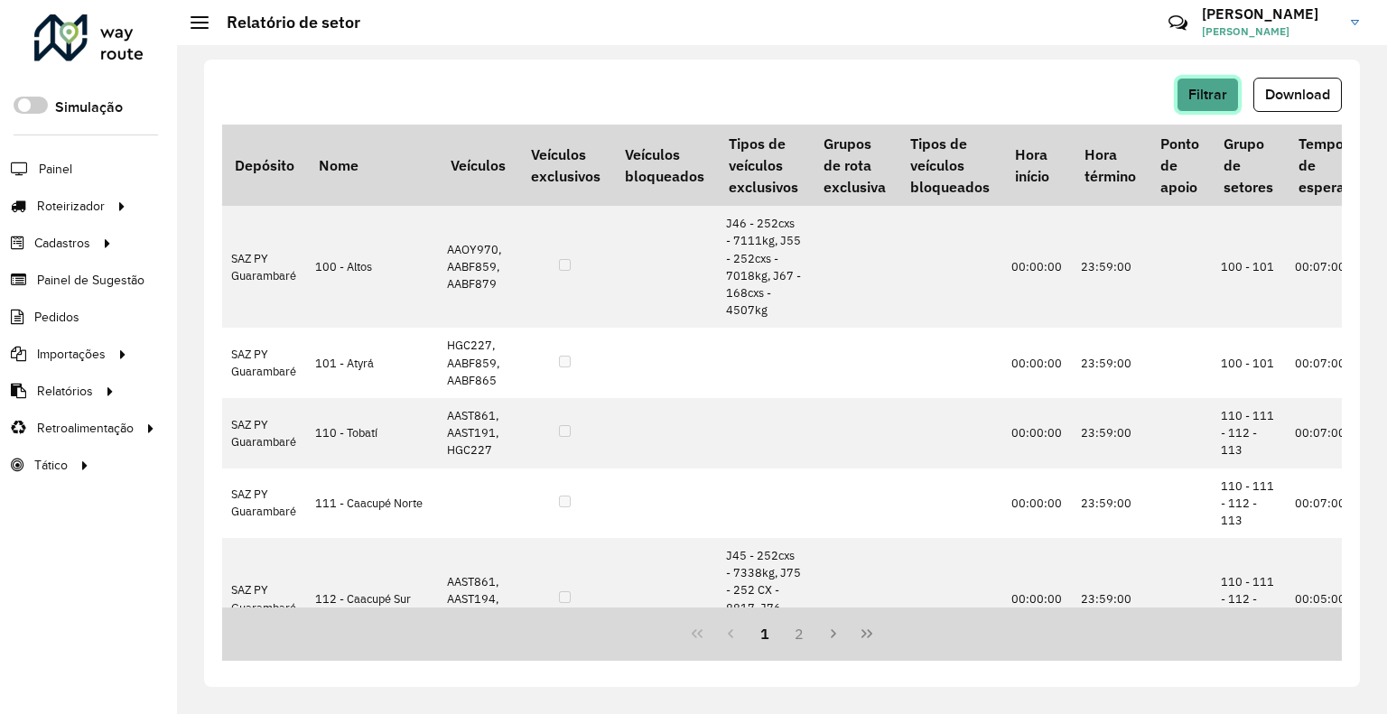
click at [1188, 82] on button "Filtrar" at bounding box center [1208, 95] width 62 height 34
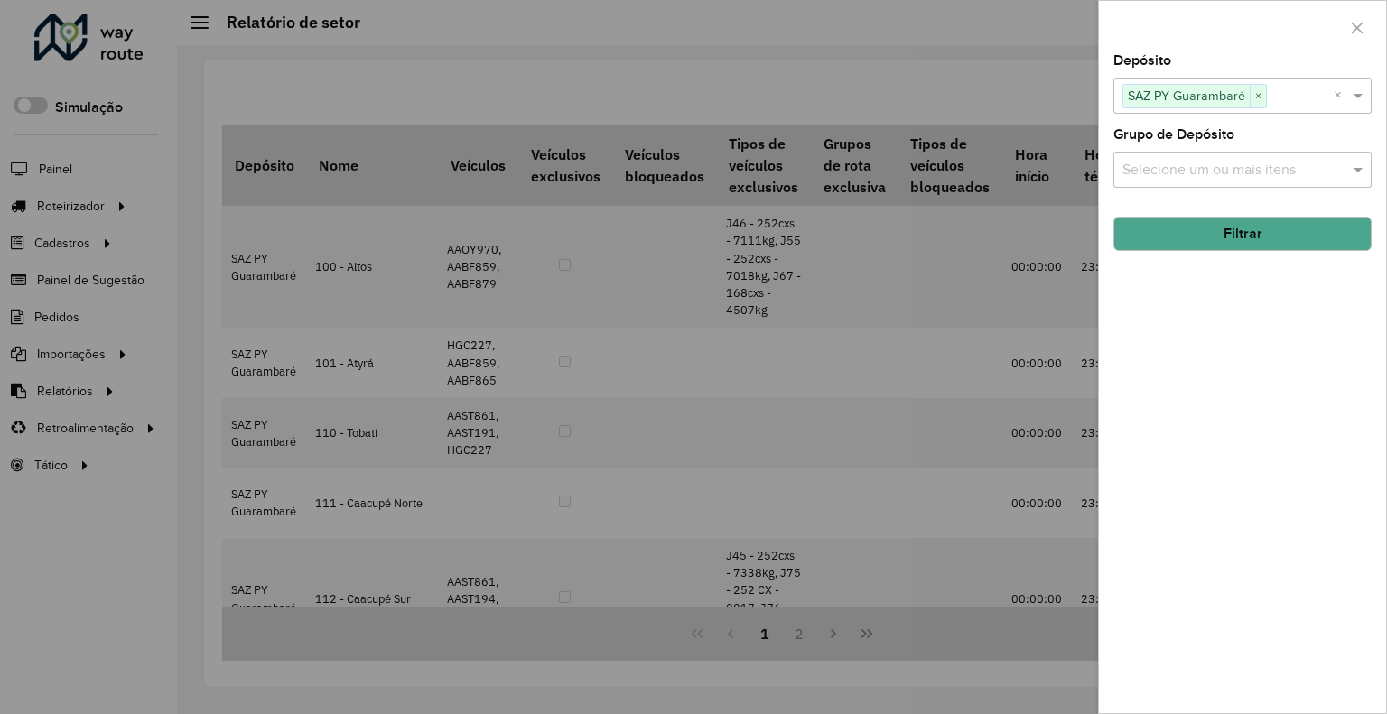
click at [1020, 51] on div at bounding box center [693, 357] width 1387 height 714
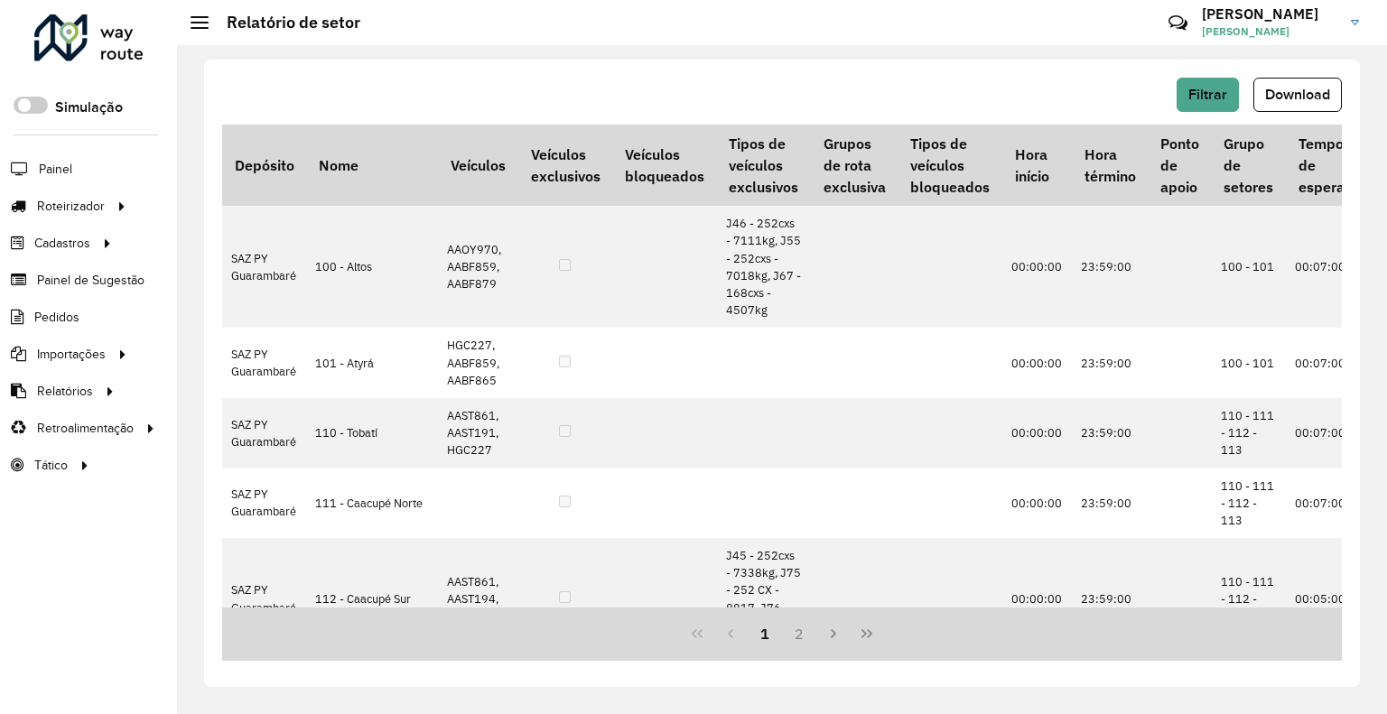
click at [1293, 99] on span "Download" at bounding box center [1297, 94] width 65 height 15
click at [1221, 91] on span "Filtrar" at bounding box center [1207, 94] width 39 height 15
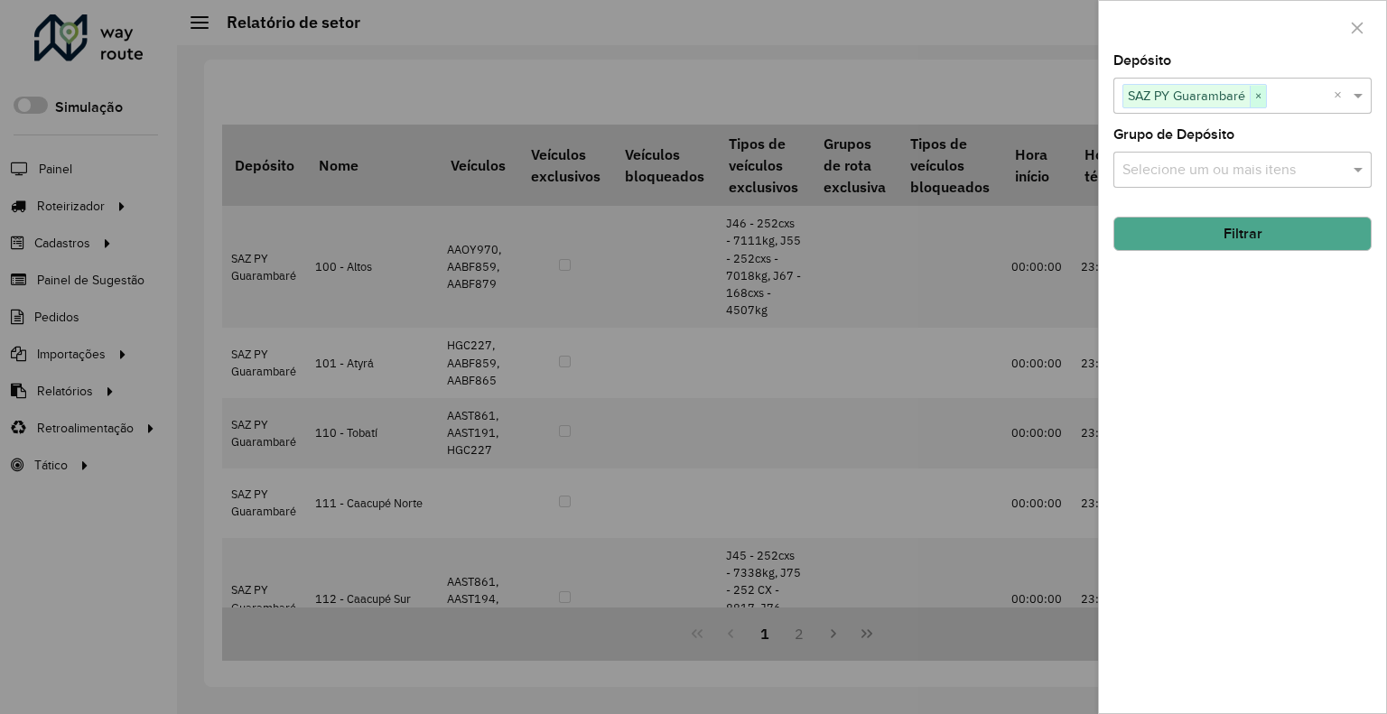
click at [1256, 98] on span "×" at bounding box center [1258, 97] width 16 height 22
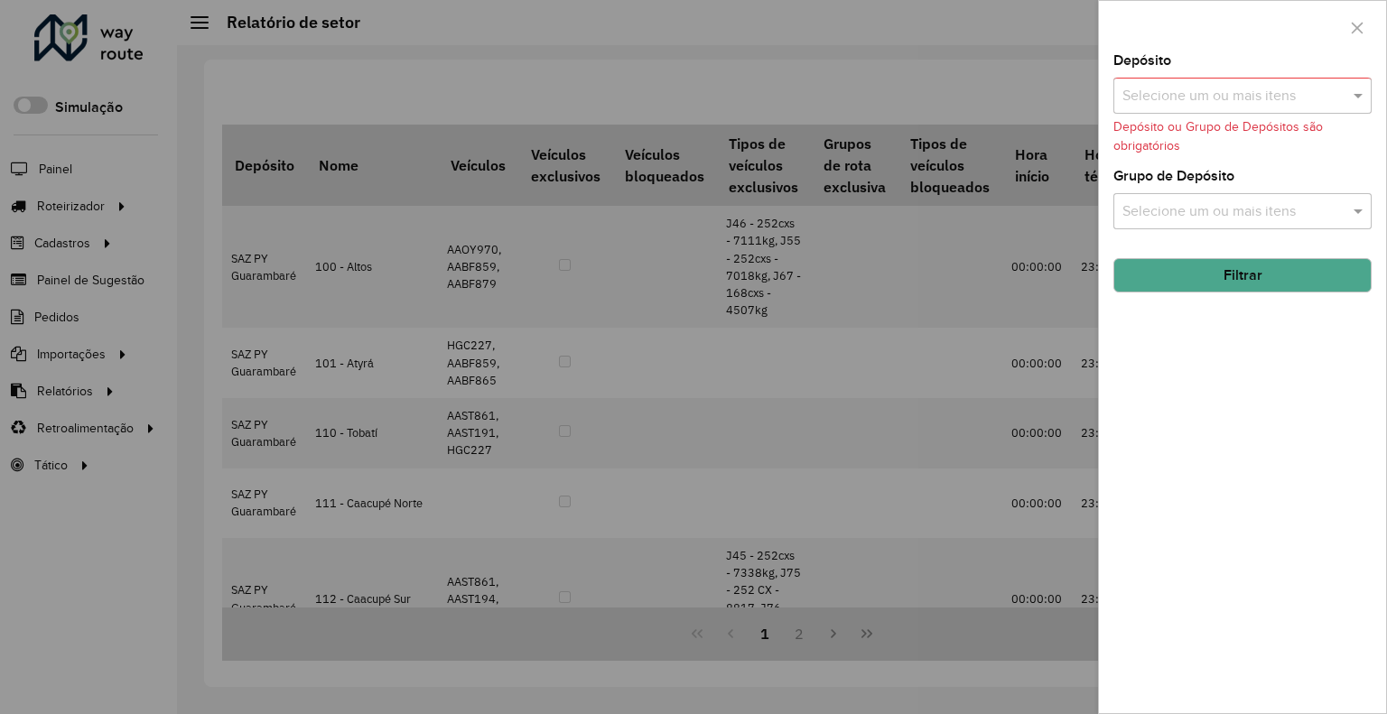
click at [1256, 98] on input "text" at bounding box center [1233, 97] width 231 height 22
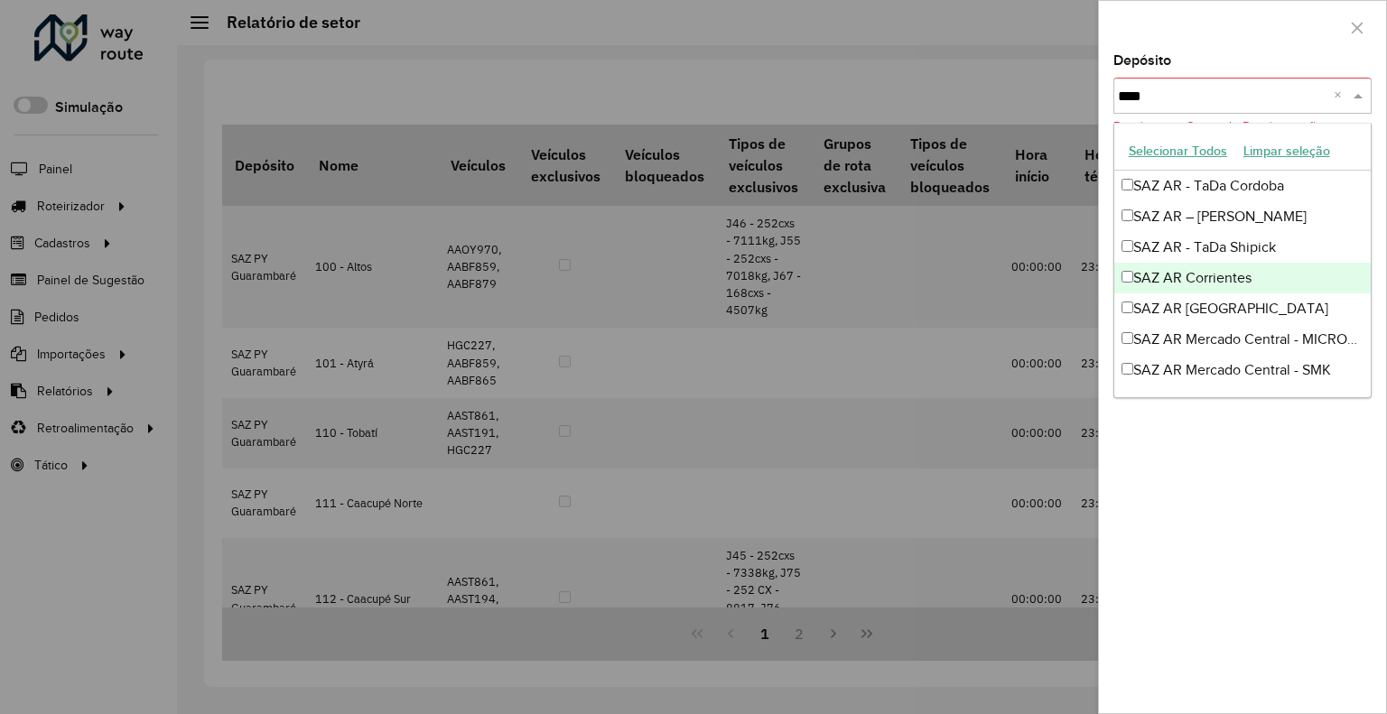
type input "*****"
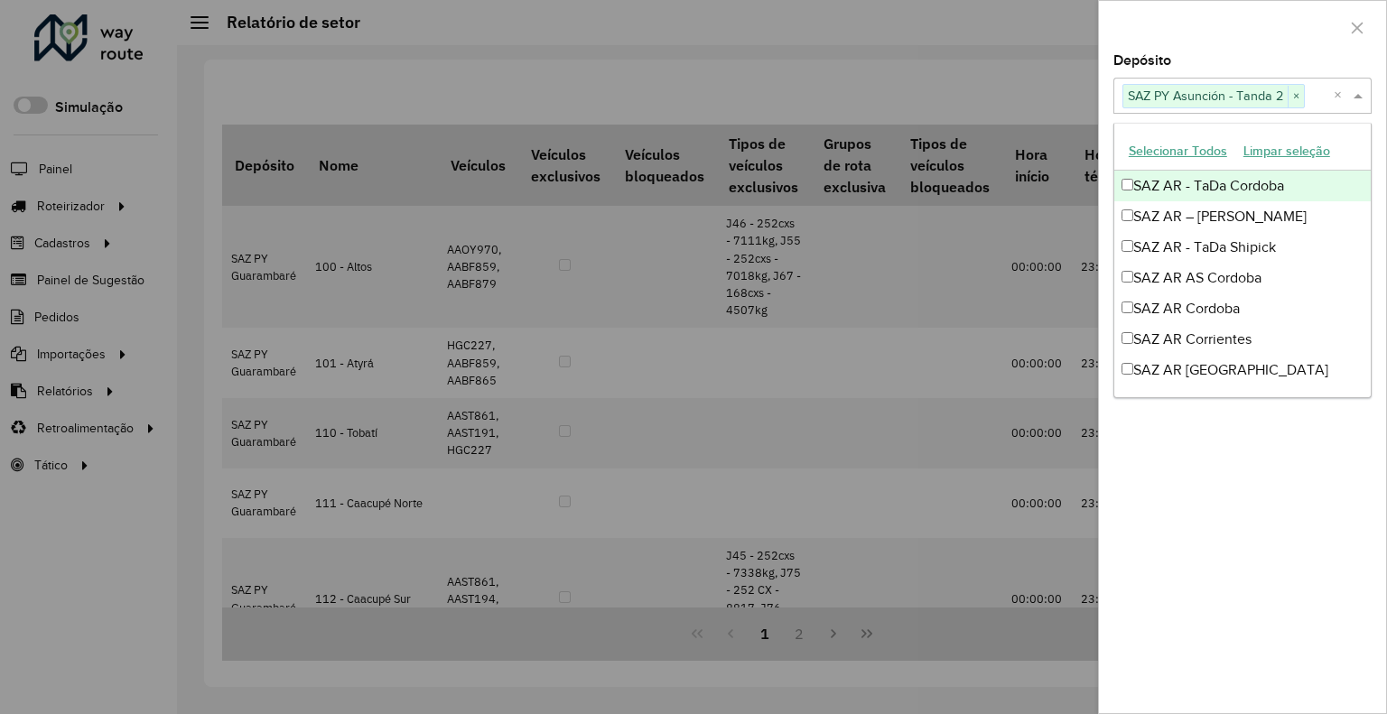
click at [1196, 66] on div "Depósito Selecione um ou mais itens SAZ PY Asunción - Tanda 2 × ×" at bounding box center [1242, 84] width 258 height 60
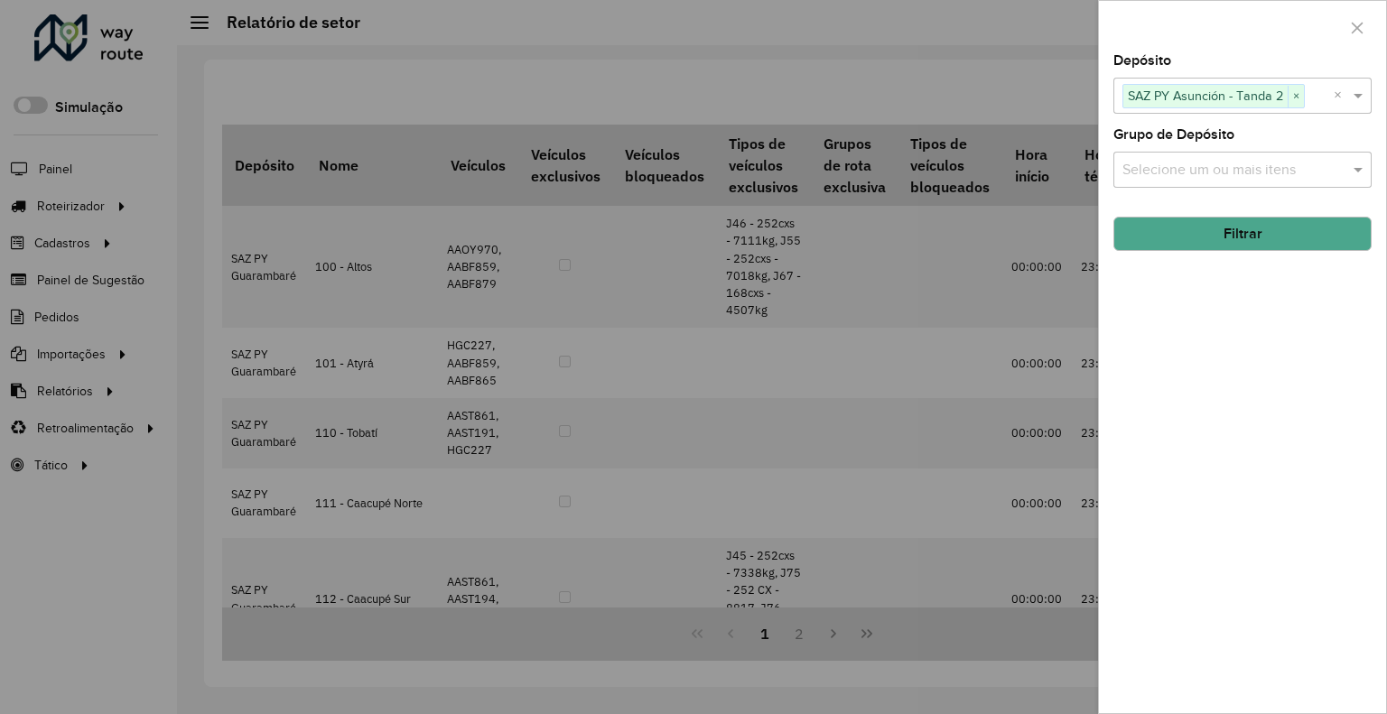
click at [1261, 219] on button "Filtrar" at bounding box center [1242, 234] width 258 height 34
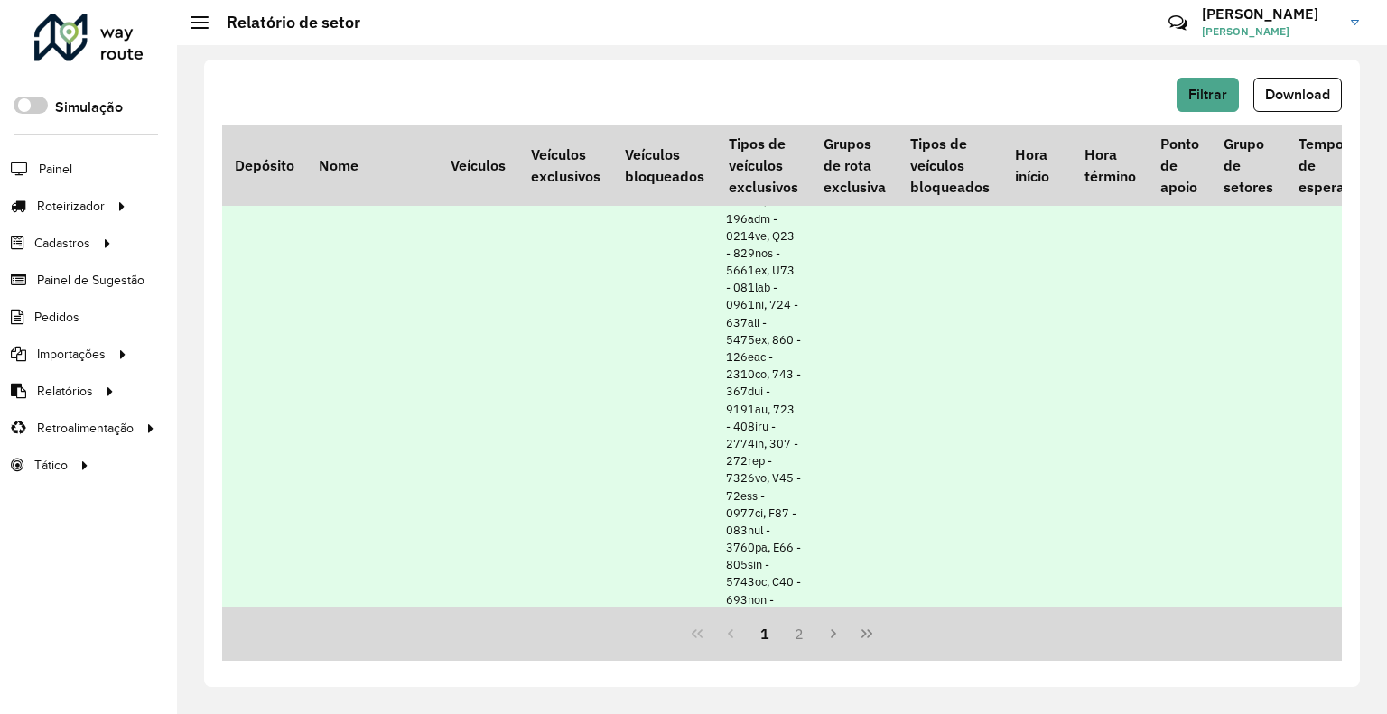
scroll to position [542, 0]
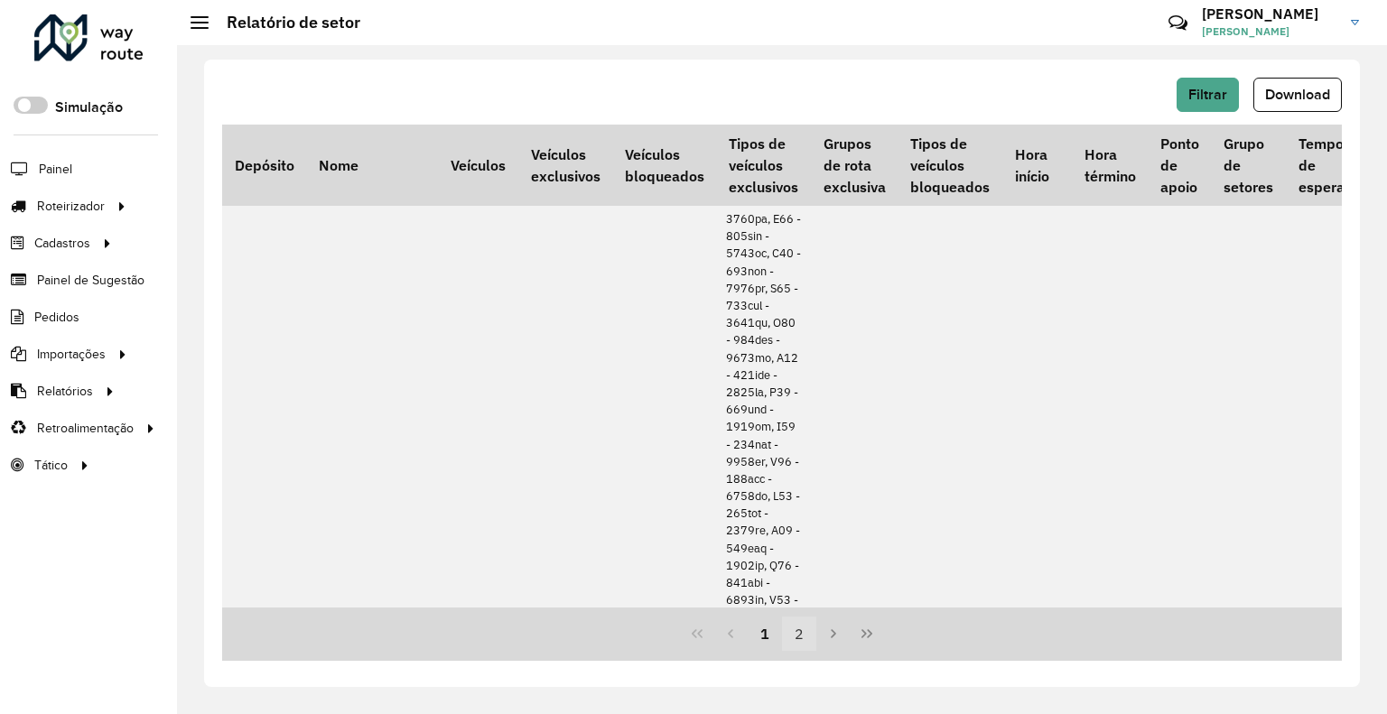
click at [802, 617] on button "2" at bounding box center [799, 634] width 34 height 34
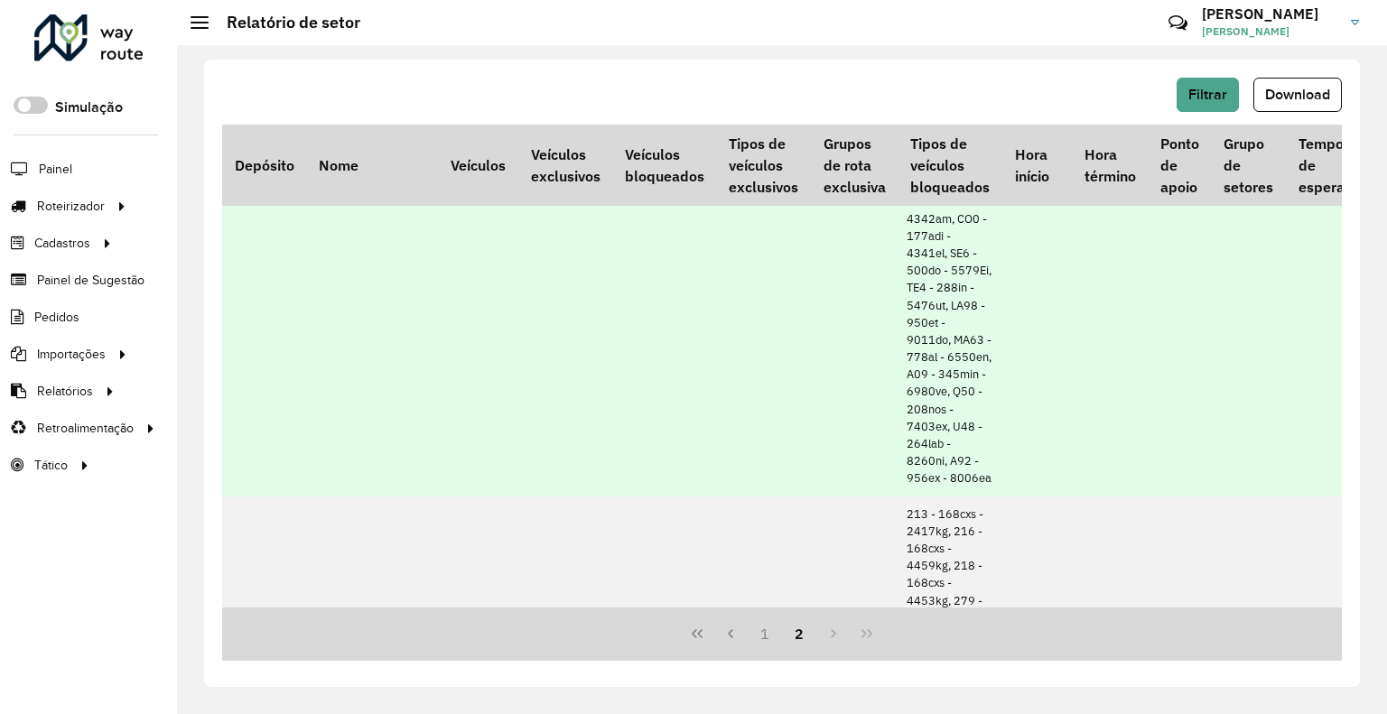
scroll to position [3522, 0]
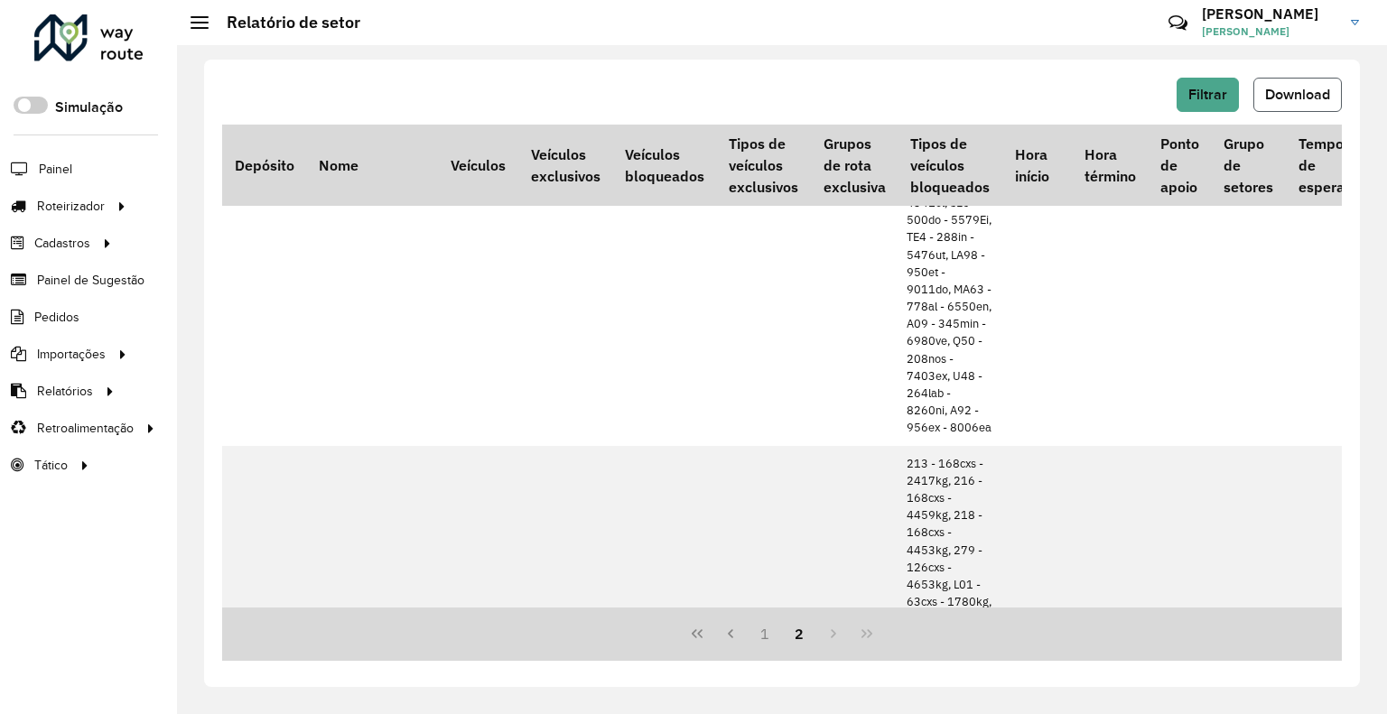
click at [1305, 100] on span "Download" at bounding box center [1297, 94] width 65 height 15
click at [1188, 87] on button "Filtrar" at bounding box center [1208, 95] width 62 height 34
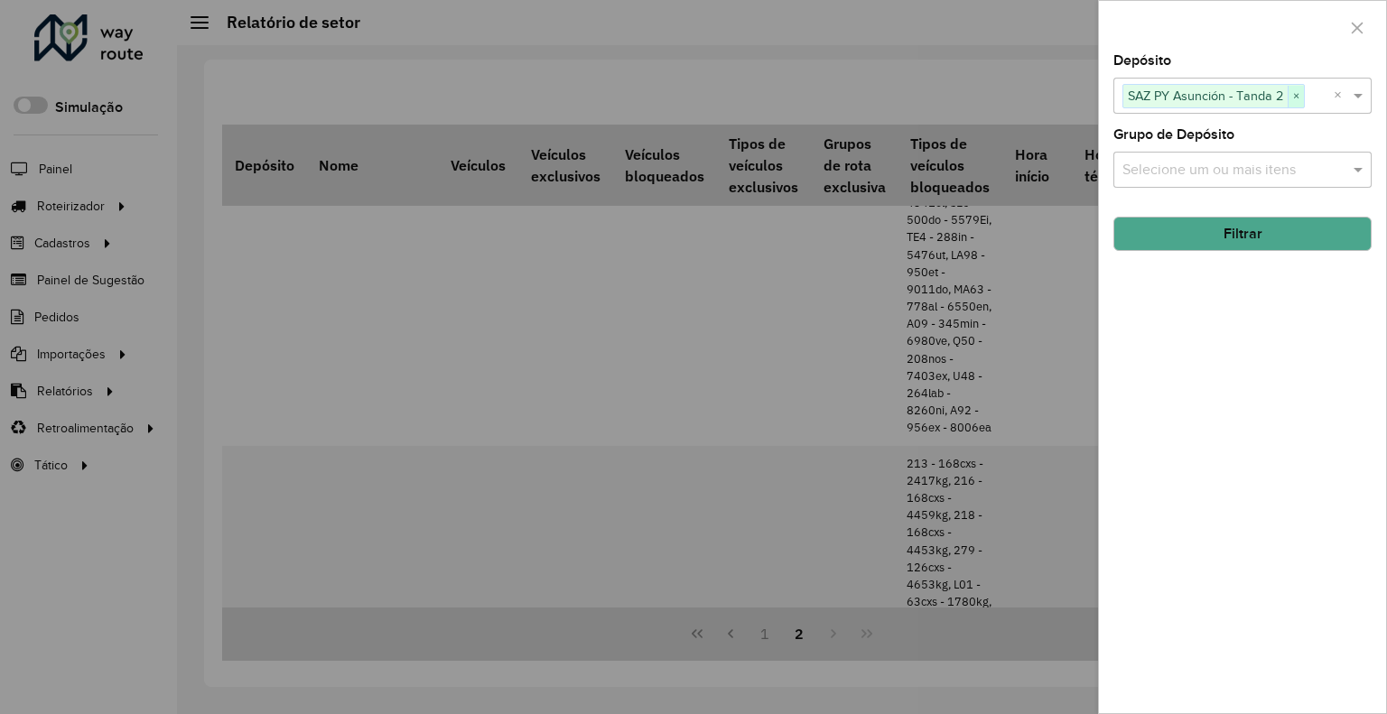
click at [1297, 93] on span "×" at bounding box center [1296, 97] width 16 height 22
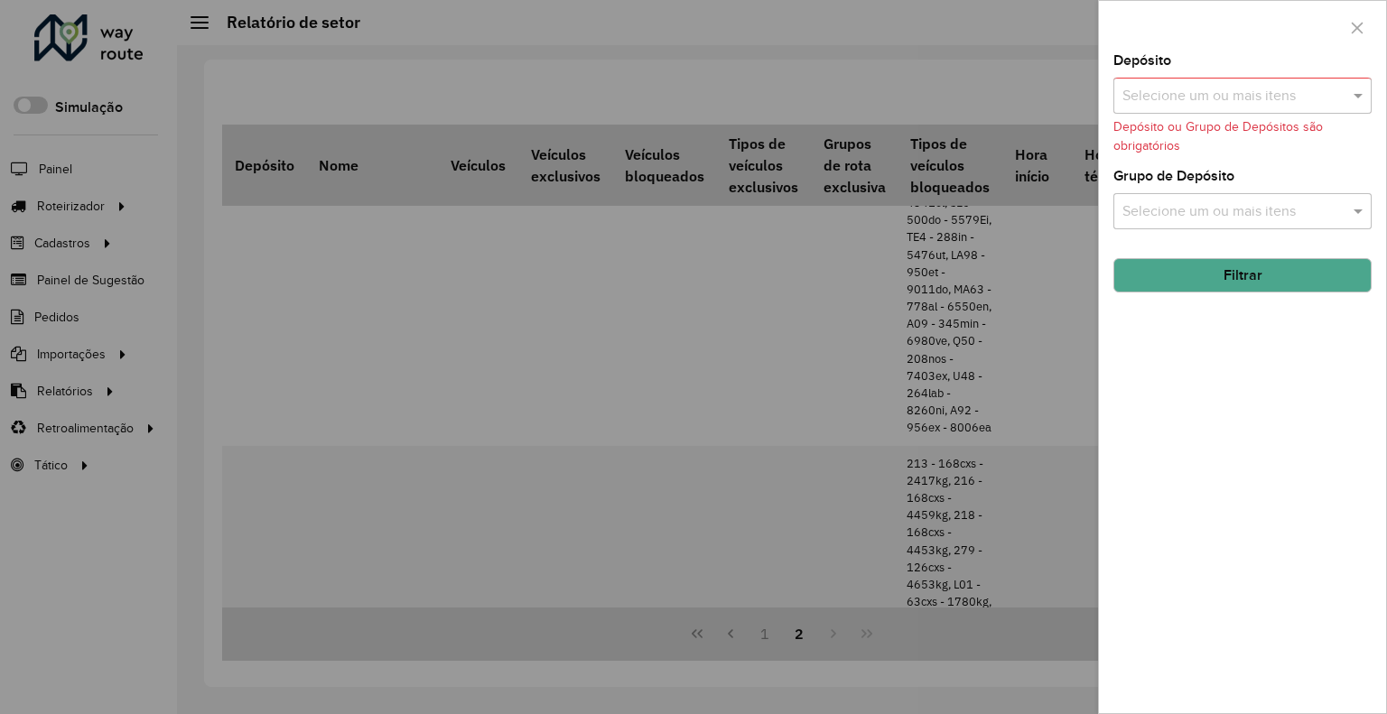
click at [1280, 107] on div "Selecione um ou mais itens" at bounding box center [1242, 96] width 258 height 36
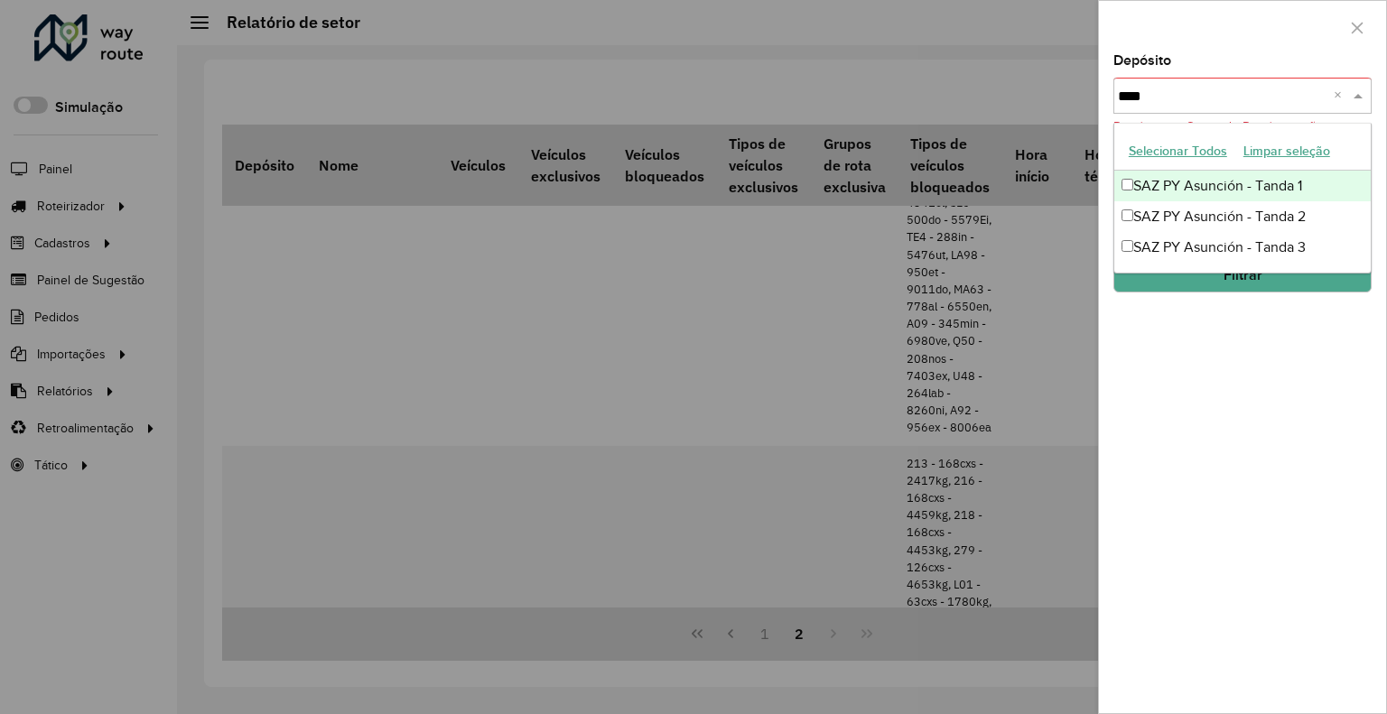
type input "*****"
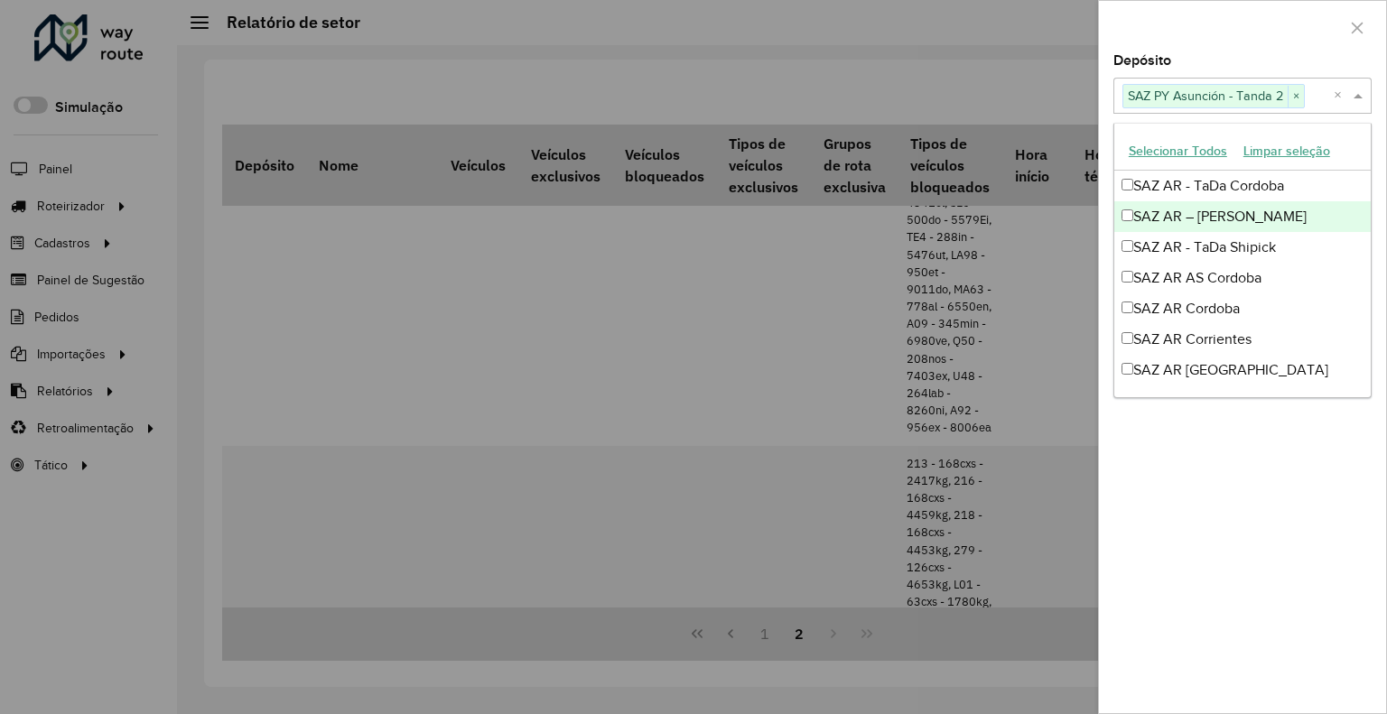
drag, startPoint x: 1260, startPoint y: 30, endPoint x: 1281, endPoint y: 221, distance: 192.7
click at [1261, 32] on div at bounding box center [1242, 27] width 287 height 53
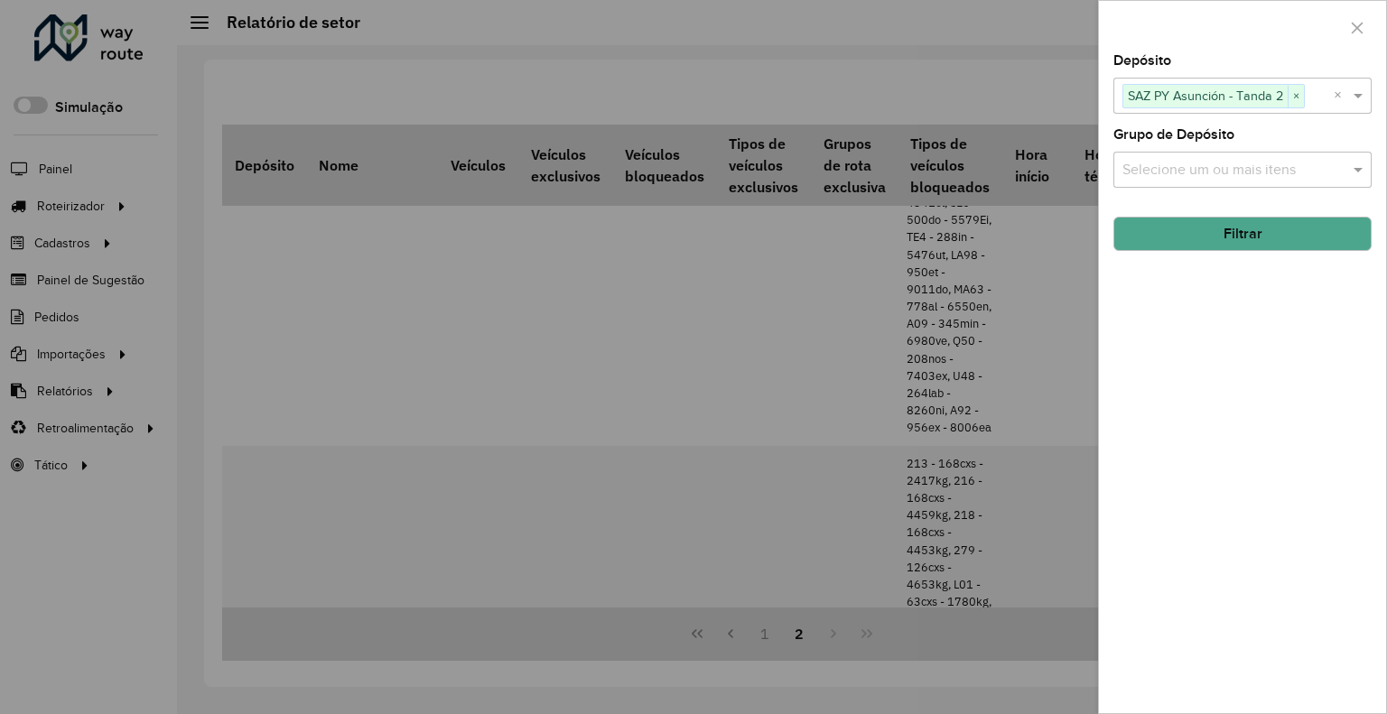
click at [1275, 252] on div "Depósito Selecione um ou mais itens SAZ PY Asunción - Tanda 2 × × Grupo de Depó…" at bounding box center [1242, 383] width 287 height 659
click at [1270, 247] on button "Filtrar" at bounding box center [1242, 234] width 258 height 34
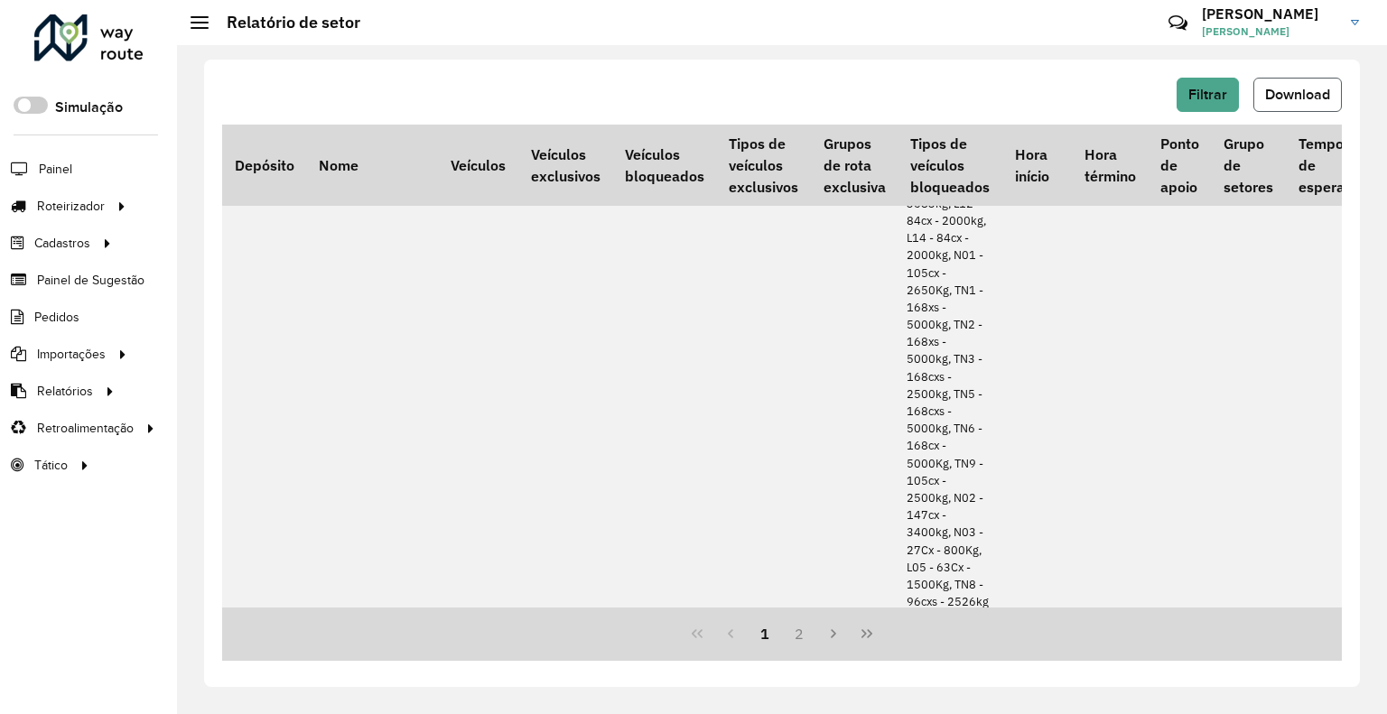
click at [1286, 107] on button "Download" at bounding box center [1297, 95] width 88 height 34
click at [1182, 100] on button "Filtrar" at bounding box center [1208, 95] width 62 height 34
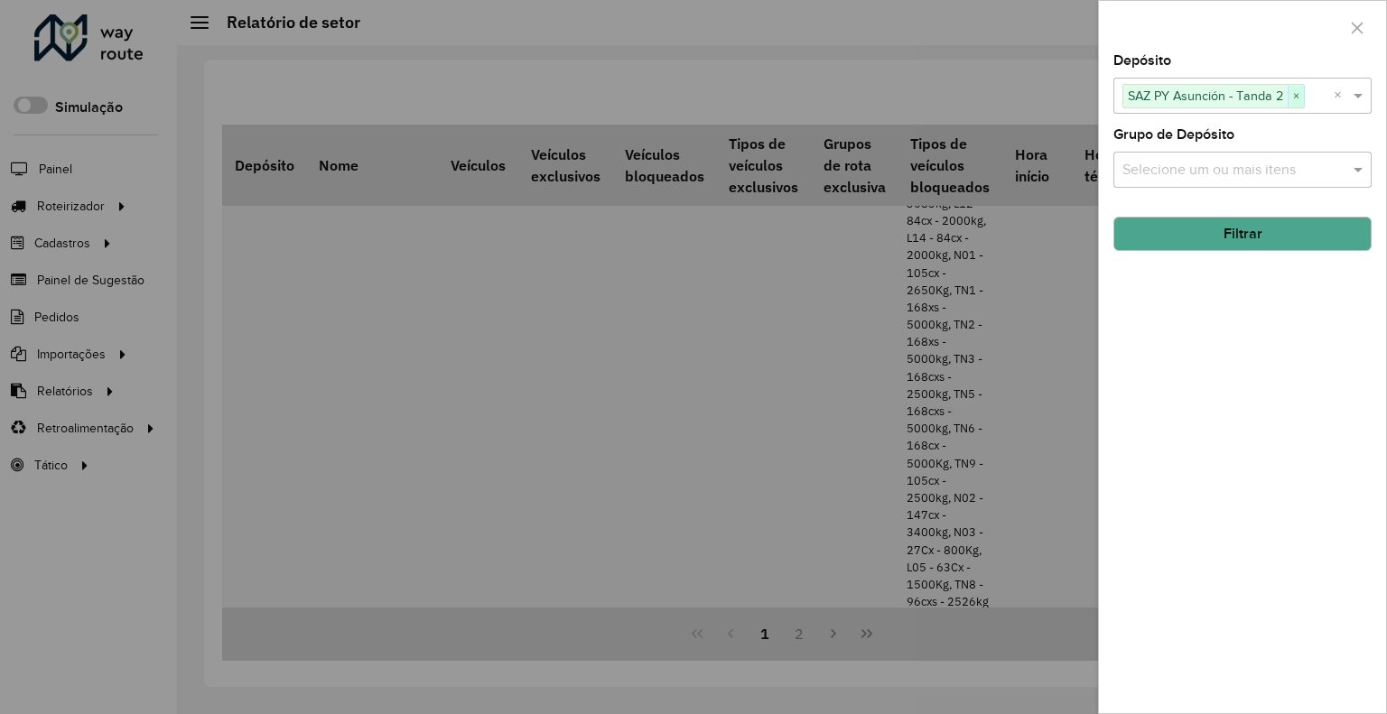
click at [1302, 97] on span "×" at bounding box center [1296, 97] width 16 height 22
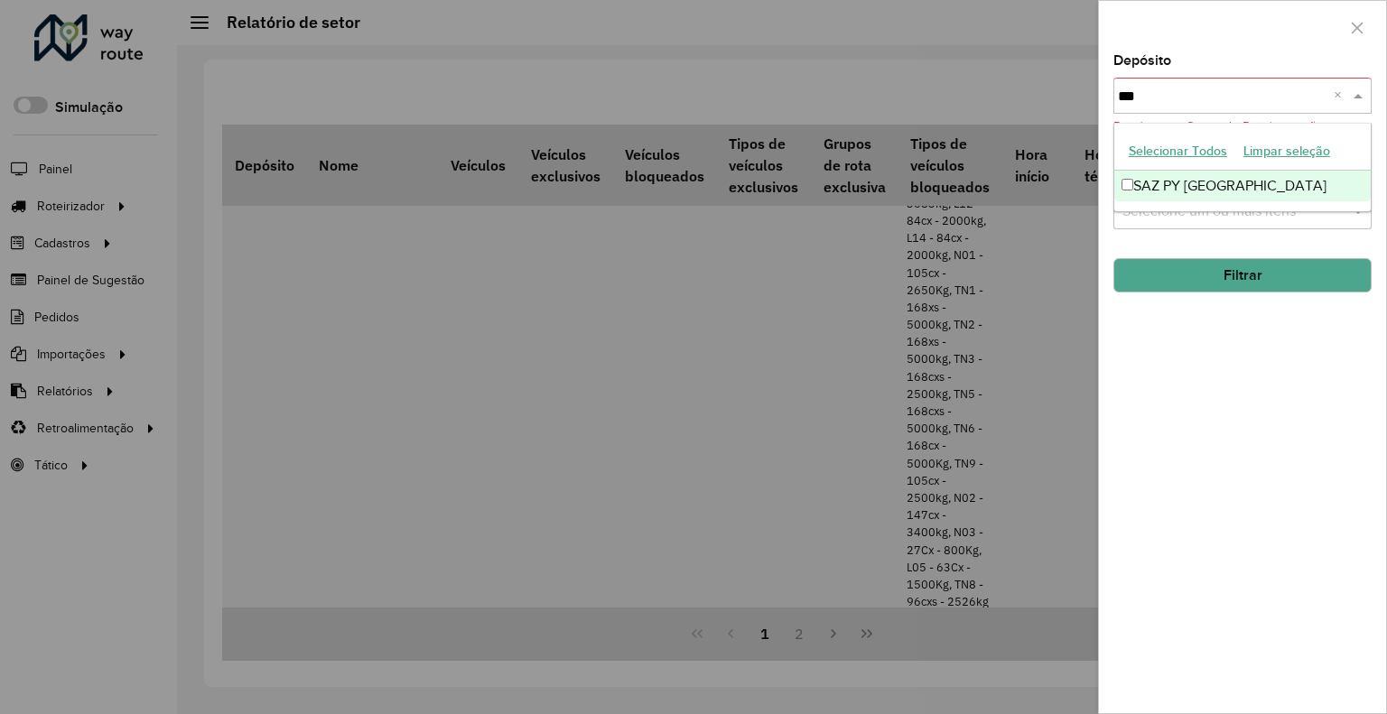
type input "****"
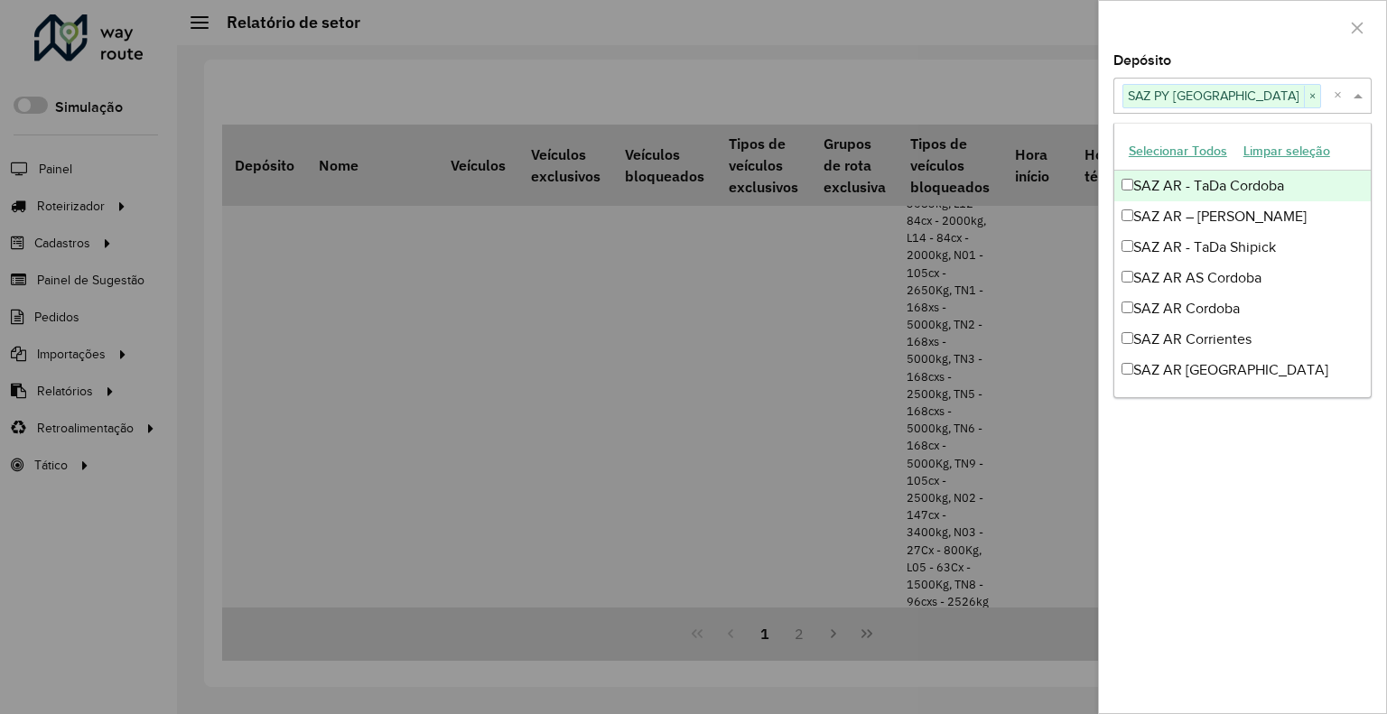
click at [1304, 34] on div at bounding box center [1242, 27] width 287 height 53
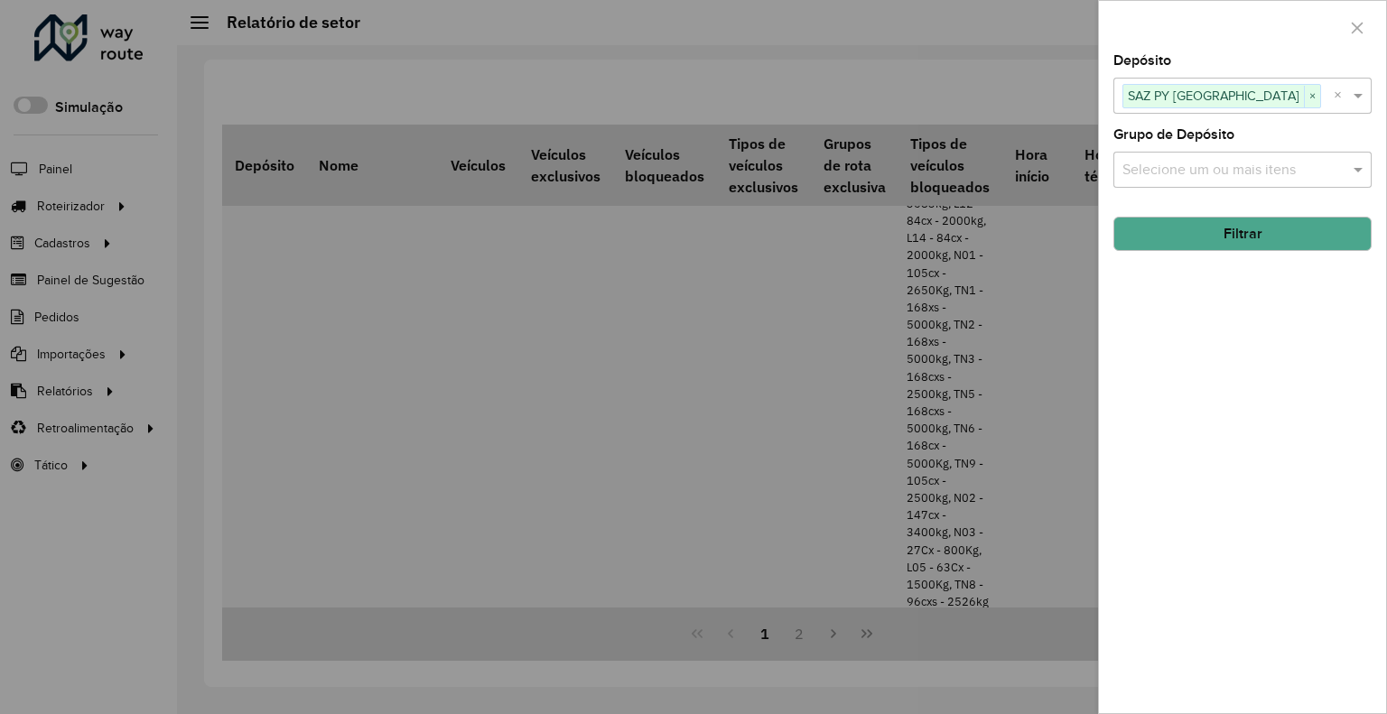
click at [1264, 234] on button "Filtrar" at bounding box center [1242, 234] width 258 height 34
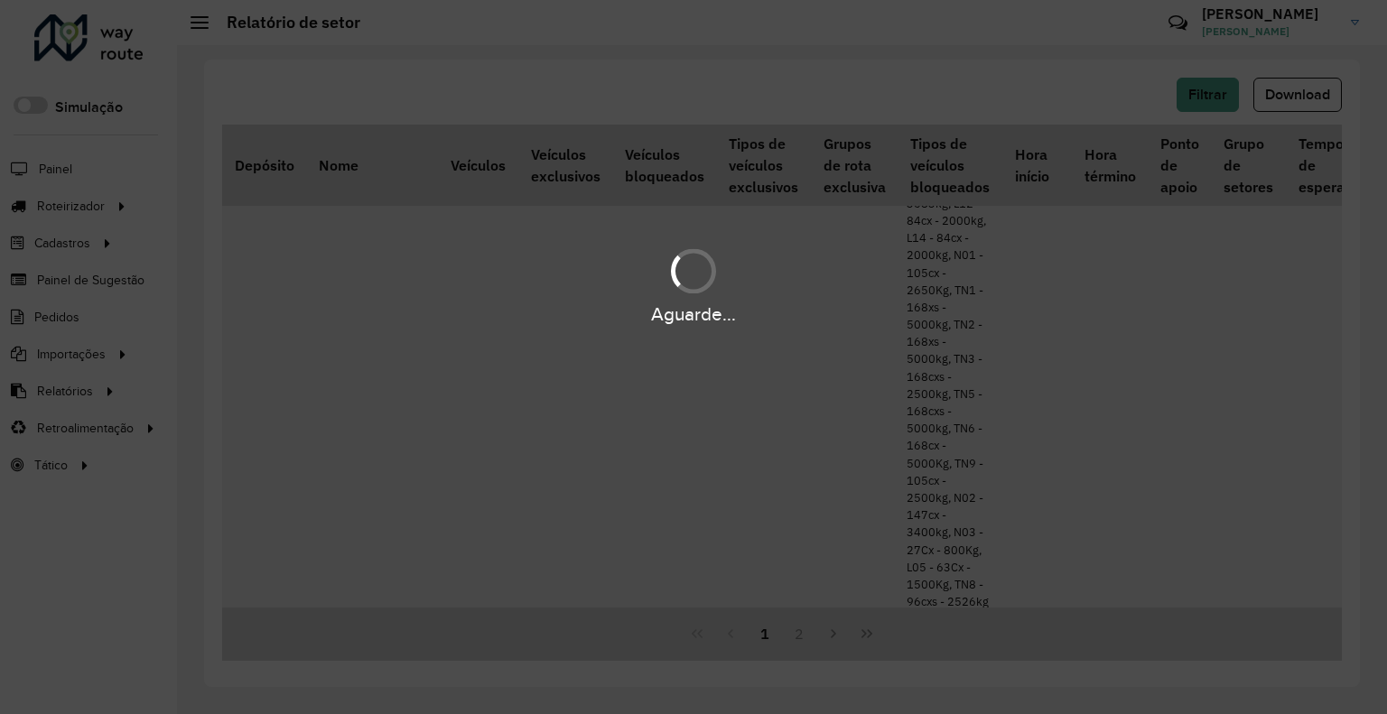
scroll to position [2472, 0]
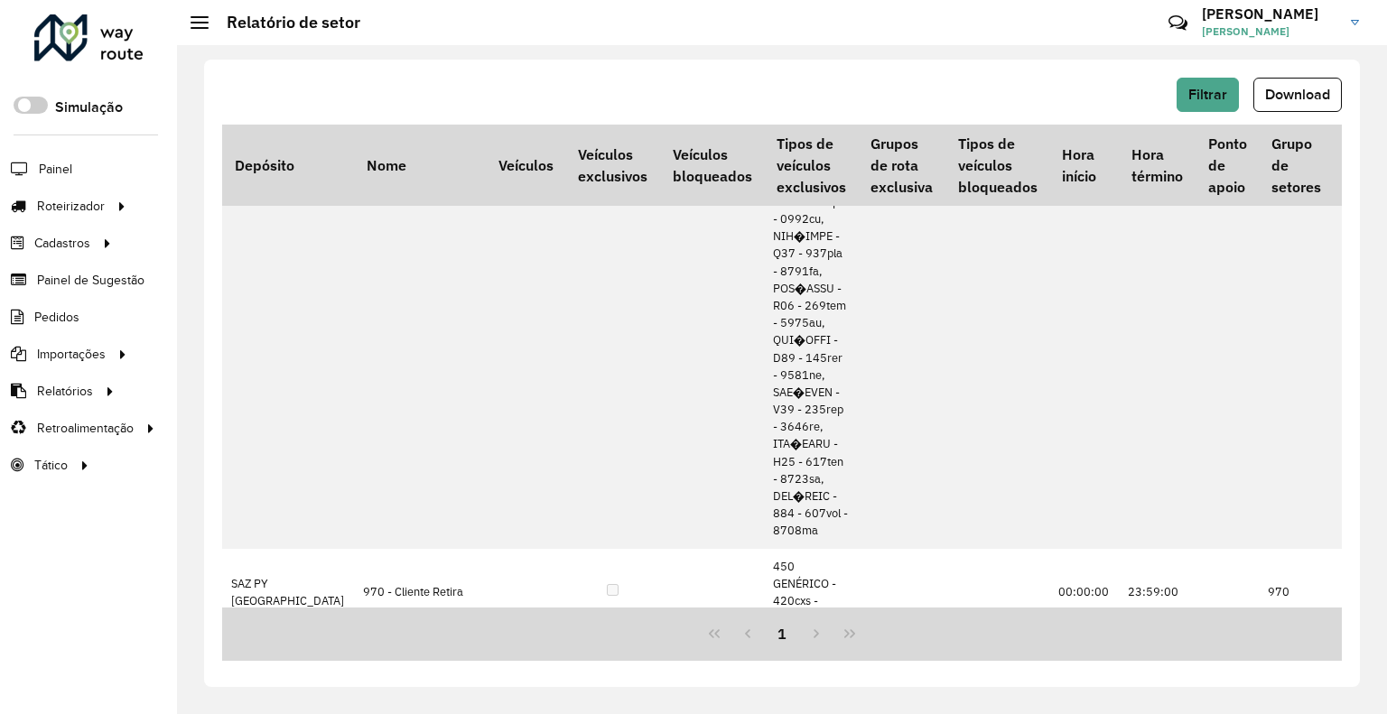
drag, startPoint x: 1292, startPoint y: 93, endPoint x: 1242, endPoint y: 152, distance: 77.5
click at [1292, 93] on span "Download" at bounding box center [1297, 94] width 65 height 15
